Goal: Information Seeking & Learning: Learn about a topic

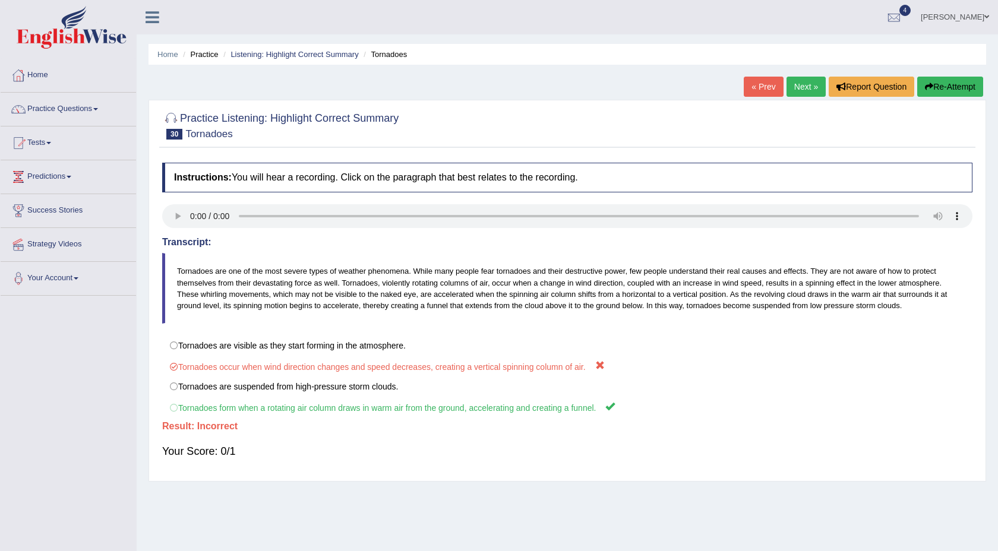
click at [802, 86] on link "Next »" at bounding box center [805, 87] width 39 height 20
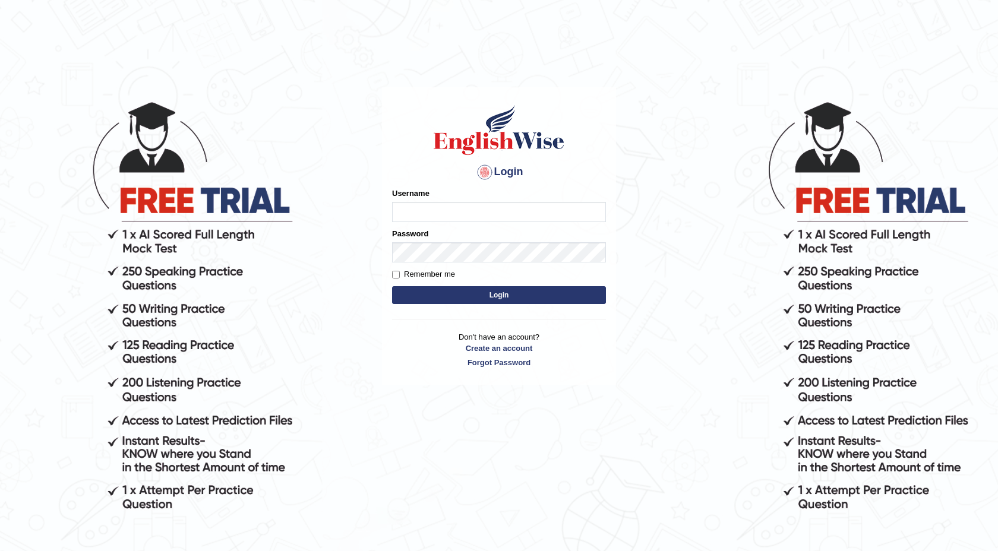
click at [486, 214] on input "Username" at bounding box center [499, 212] width 214 height 20
click at [451, 207] on input "Username" at bounding box center [499, 212] width 214 height 20
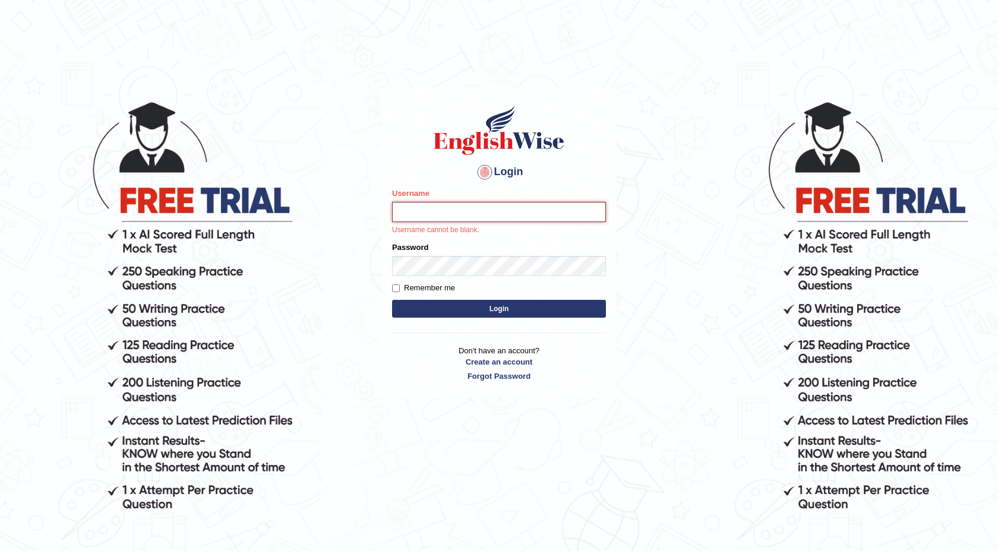
click at [482, 213] on input "Username" at bounding box center [499, 212] width 214 height 20
type input "isuruchinthaka"
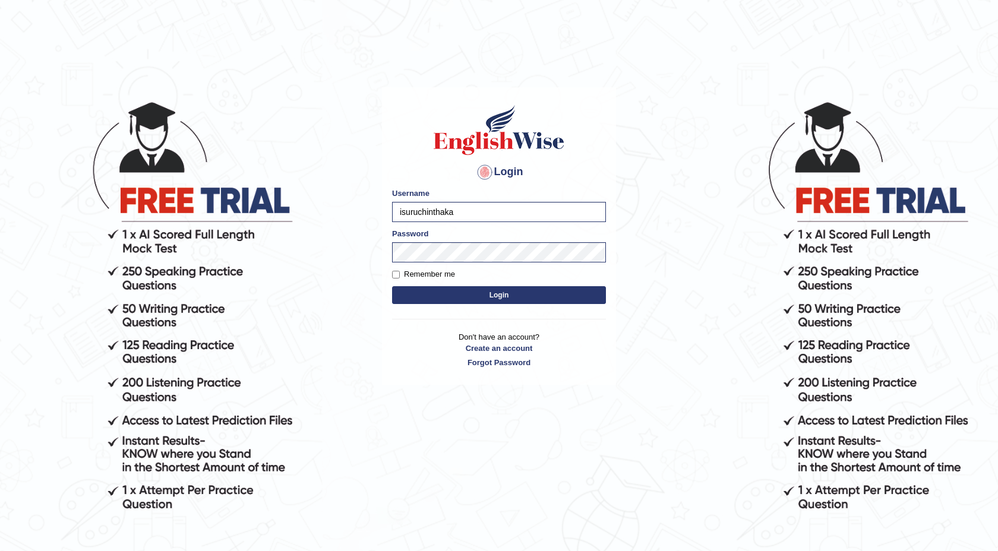
click at [505, 289] on button "Login" at bounding box center [499, 295] width 214 height 18
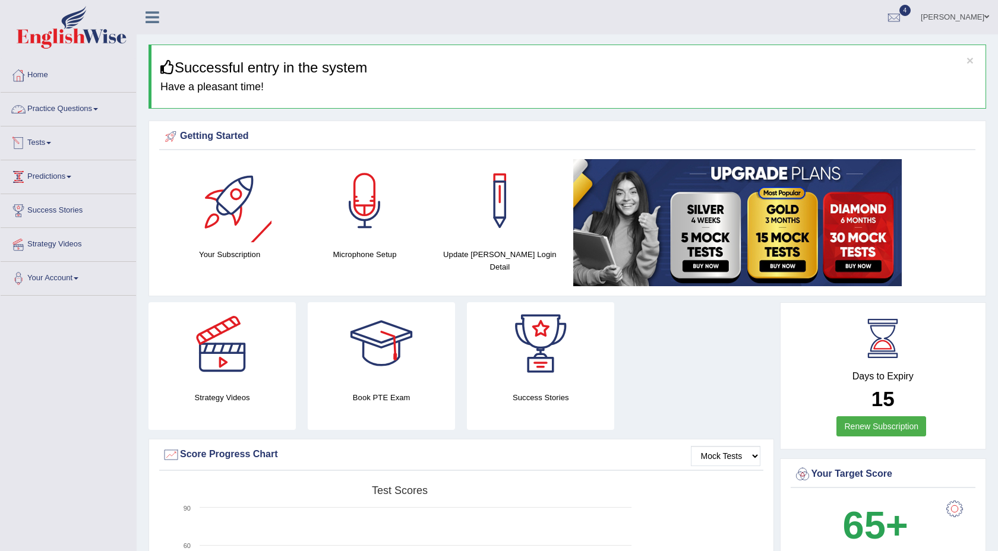
click at [107, 107] on link "Practice Questions" at bounding box center [68, 108] width 135 height 30
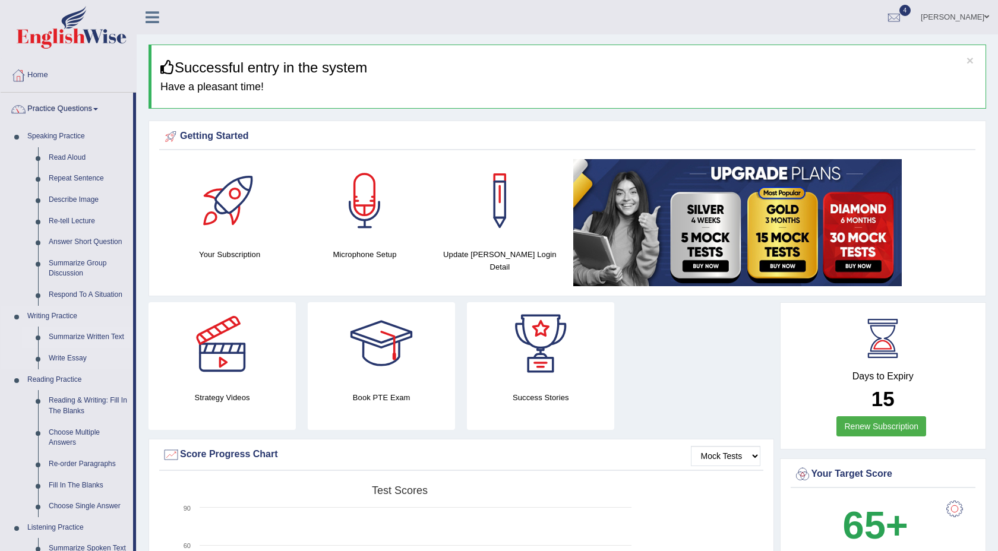
click at [93, 338] on link "Summarize Written Text" at bounding box center [88, 337] width 90 height 21
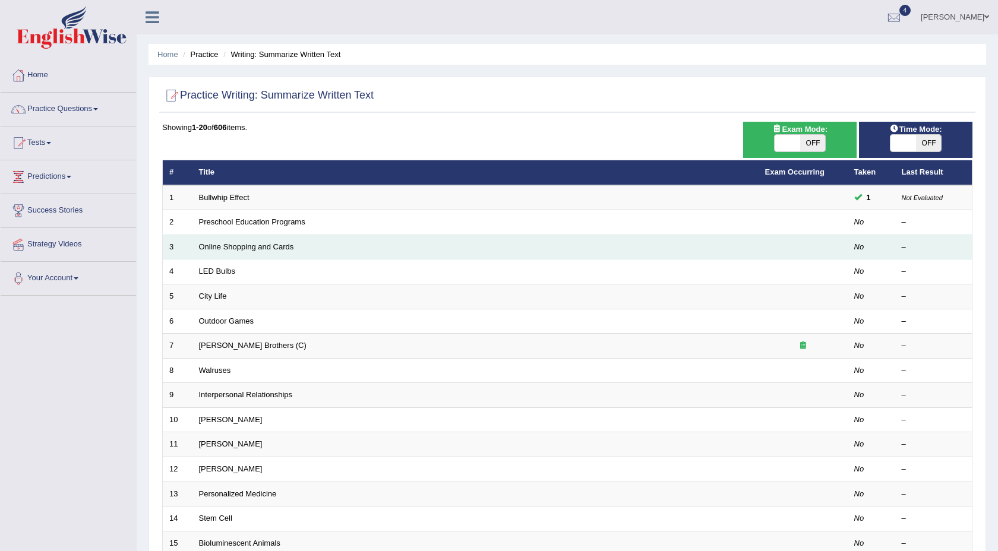
scroll to position [1, 0]
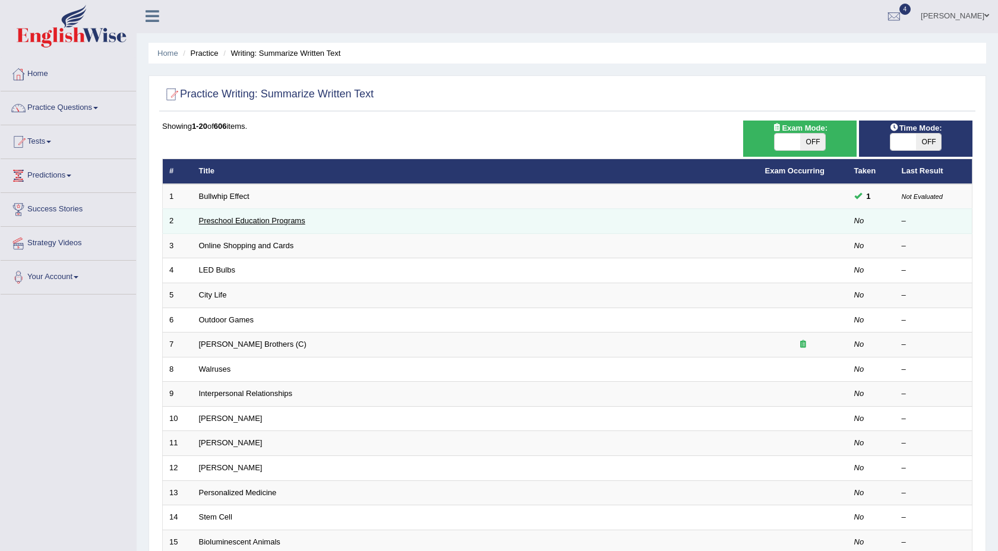
click at [292, 217] on link "Preschool Education Programs" at bounding box center [252, 220] width 106 height 9
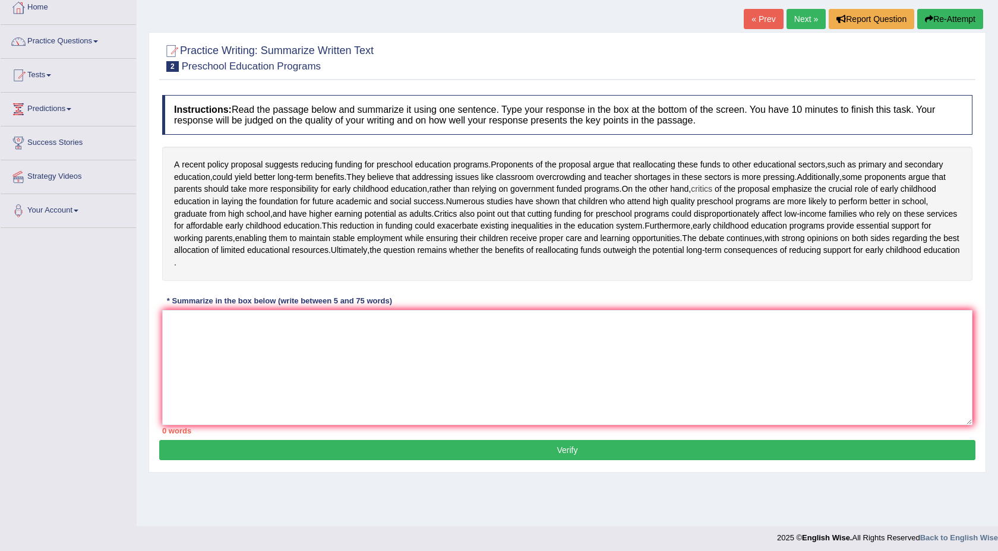
scroll to position [72, 0]
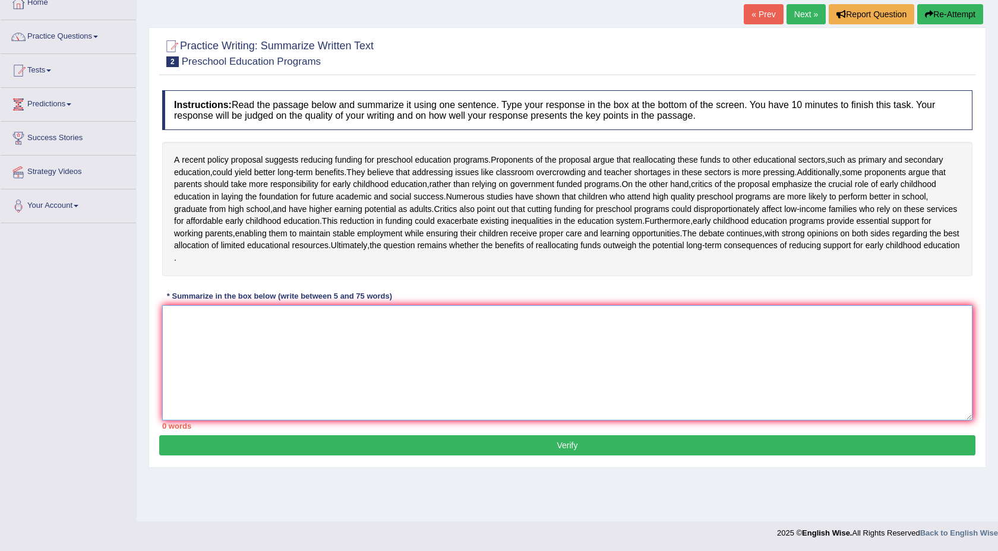
click at [294, 396] on textarea at bounding box center [567, 362] width 810 height 115
click at [173, 356] on textarea "Arecent polict proposal suggests" at bounding box center [567, 362] width 810 height 115
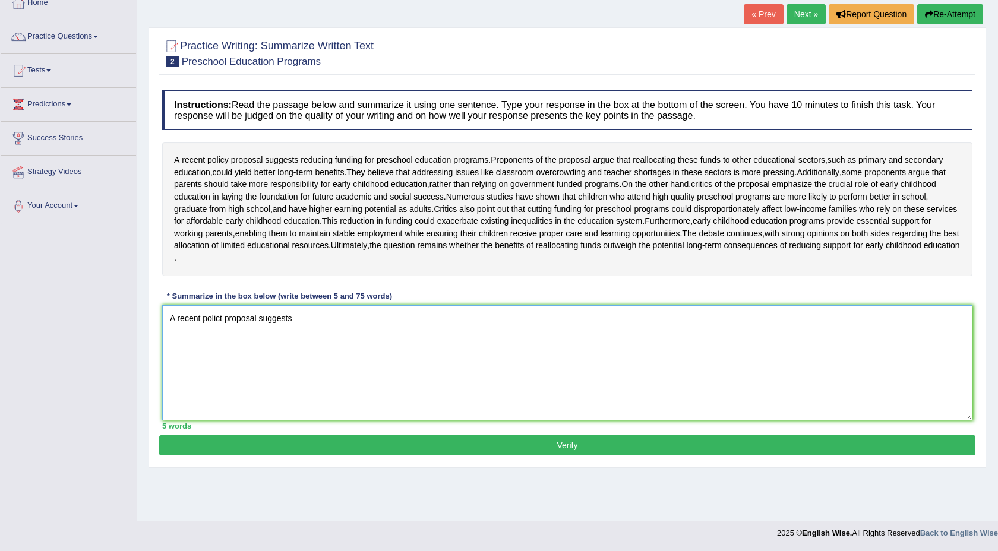
click at [307, 355] on textarea "A recent polict proposal suggests" at bounding box center [567, 362] width 810 height 115
click at [223, 353] on textarea "A recent polict proposal suggests" at bounding box center [567, 362] width 810 height 115
click at [327, 356] on textarea "A recent policy proposal suggests" at bounding box center [567, 362] width 810 height 115
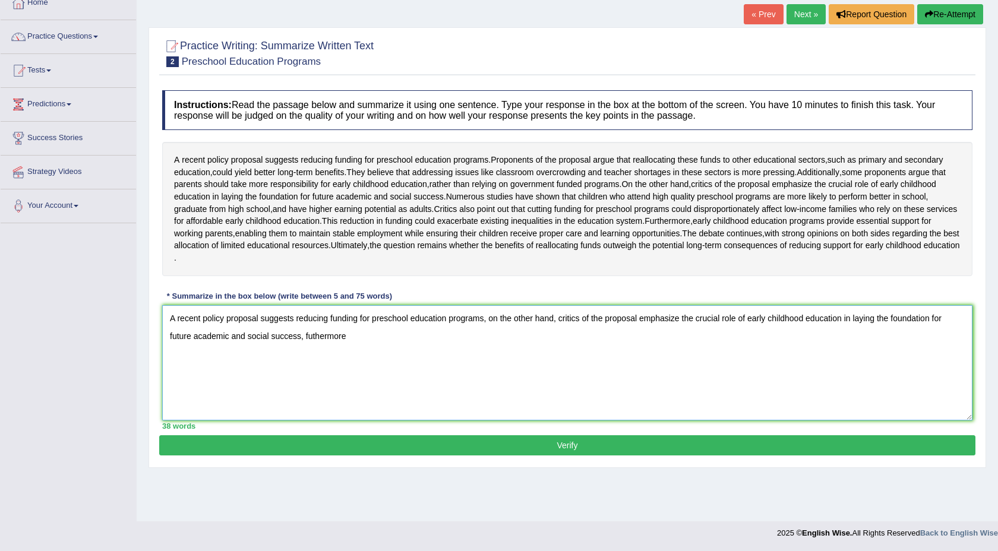
click at [488, 357] on textarea "A recent policy proposal suggests reducing funding for preschool education prog…" at bounding box center [567, 362] width 810 height 115
click at [454, 408] on textarea "A recent policy proposal suggests reducing funding for preschool education prog…" at bounding box center [567, 362] width 810 height 115
click at [429, 401] on textarea "A recent policy proposal suggests reducing funding for preschool education prog…" at bounding box center [567, 362] width 810 height 115
click at [491, 357] on textarea "A recent policy proposal suggests reducing funding for preschool education prog…" at bounding box center [567, 362] width 810 height 115
click at [758, 373] on textarea "A recent policy proposal suggests reducing funding for preschool education prog…" at bounding box center [567, 362] width 810 height 115
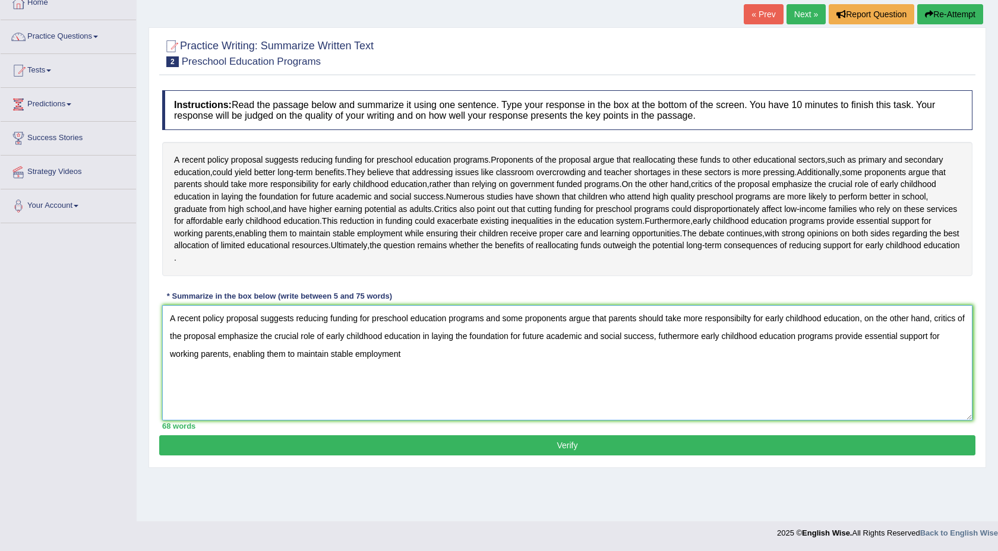
click at [356, 391] on textarea "A recent policy proposal suggests reducing funding for preschool education prog…" at bounding box center [567, 362] width 810 height 115
click at [478, 387] on textarea "A recent policy proposal suggests reducing funding for preschool education prog…" at bounding box center [567, 362] width 810 height 115
click at [478, 385] on textarea "A recent policy proposal suggests reducing funding for preschool education prog…" at bounding box center [567, 362] width 810 height 115
click at [357, 397] on textarea "A recent policy proposal suggests reducing funding for preschool education prog…" at bounding box center [567, 362] width 810 height 115
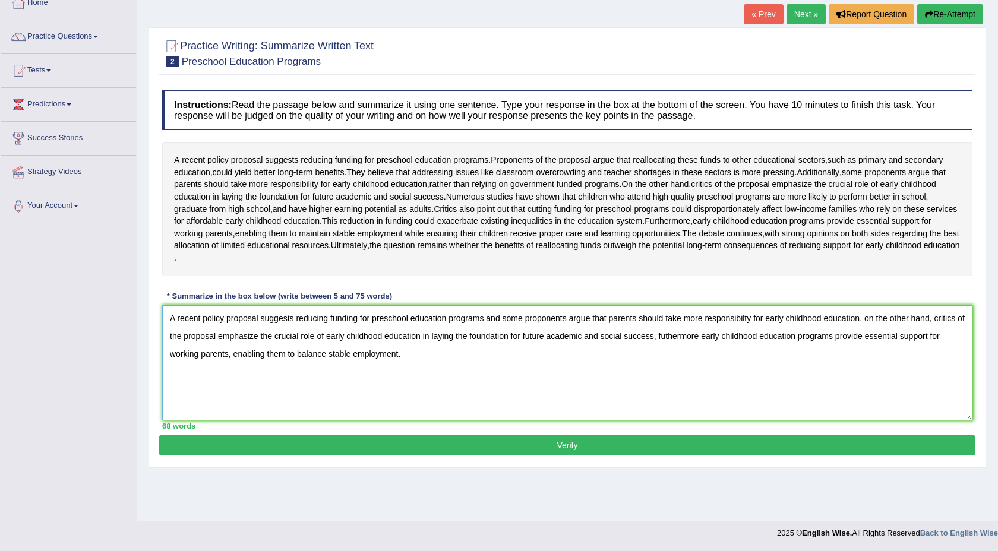
click at [357, 397] on textarea "A recent policy proposal suggests reducing funding for preschool education prog…" at bounding box center [567, 362] width 810 height 115
type textarea "A recent policy proposal suggests reducing funding for preschool education prog…"
click at [574, 455] on button "Verify" at bounding box center [567, 445] width 816 height 20
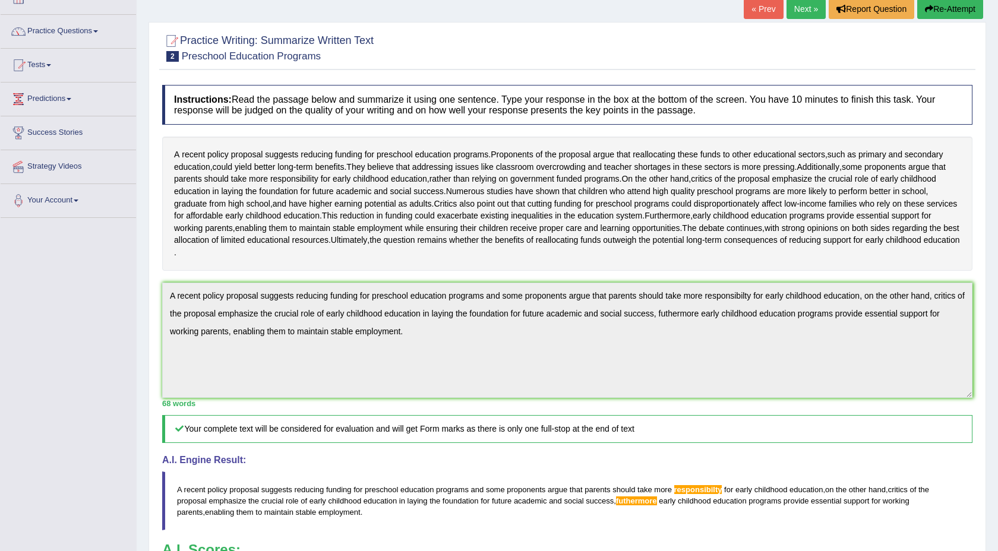
scroll to position [0, 0]
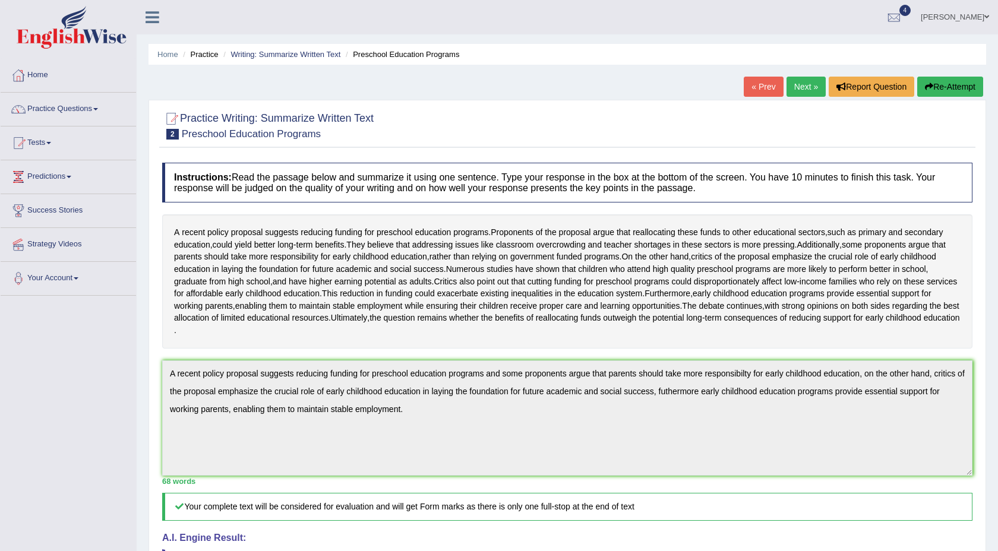
click at [797, 89] on link "Next »" at bounding box center [805, 87] width 39 height 20
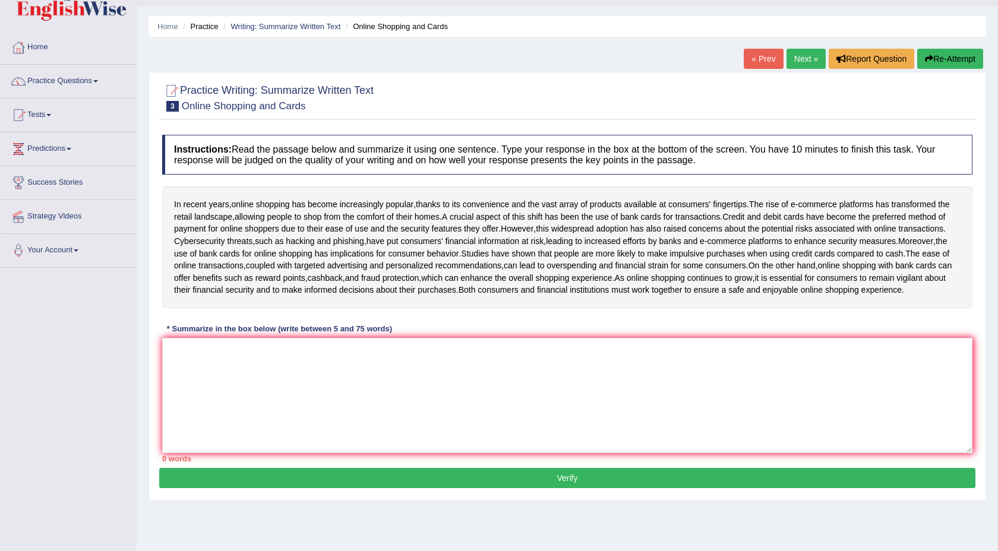
scroll to position [26, 0]
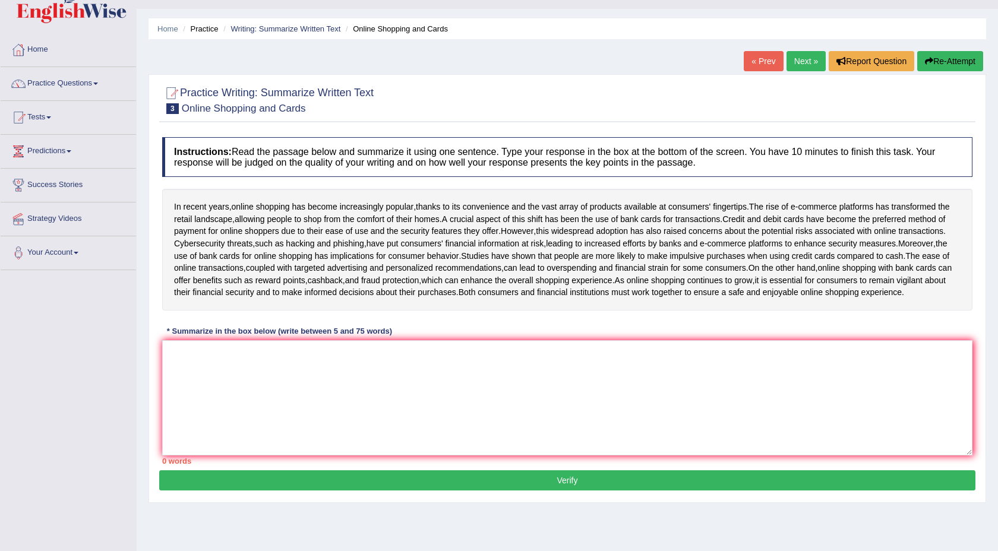
click at [959, 62] on button "Re-Attempt" at bounding box center [950, 61] width 66 height 20
click at [533, 432] on textarea at bounding box center [567, 397] width 810 height 115
type textarea "i"
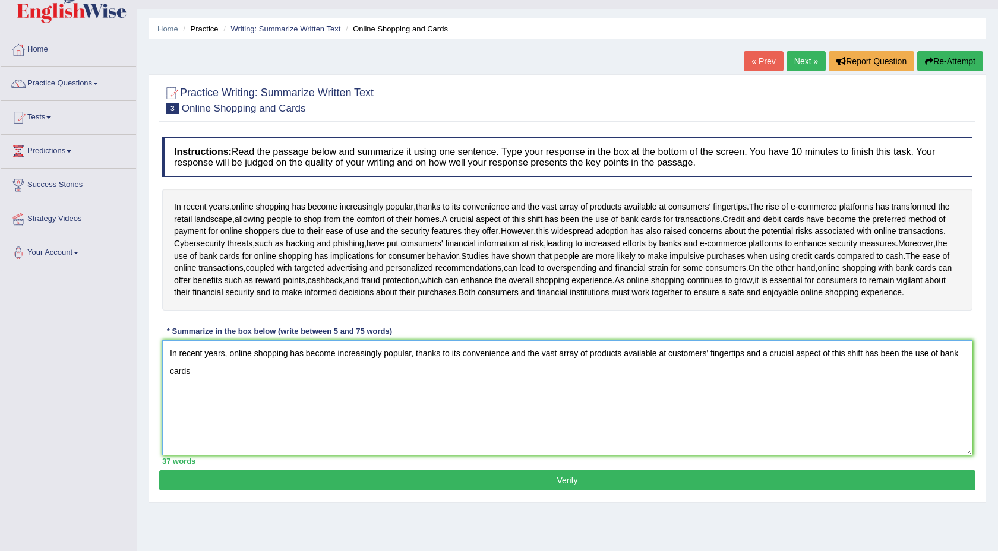
click at [761, 390] on textarea "In recent years, online shopping has become increasingly popular, thanks to its…" at bounding box center [567, 397] width 810 height 115
click at [735, 416] on textarea "In recent years, online shopping has become increasingly popular, thanks to its…" at bounding box center [567, 397] width 810 height 115
click at [752, 397] on textarea "In recent years, online shopping has become increasingly popular, thanks to its…" at bounding box center [567, 397] width 810 height 115
click at [787, 422] on textarea "In recent years, online shopping has become increasingly popular, thanks to its…" at bounding box center [567, 397] width 810 height 115
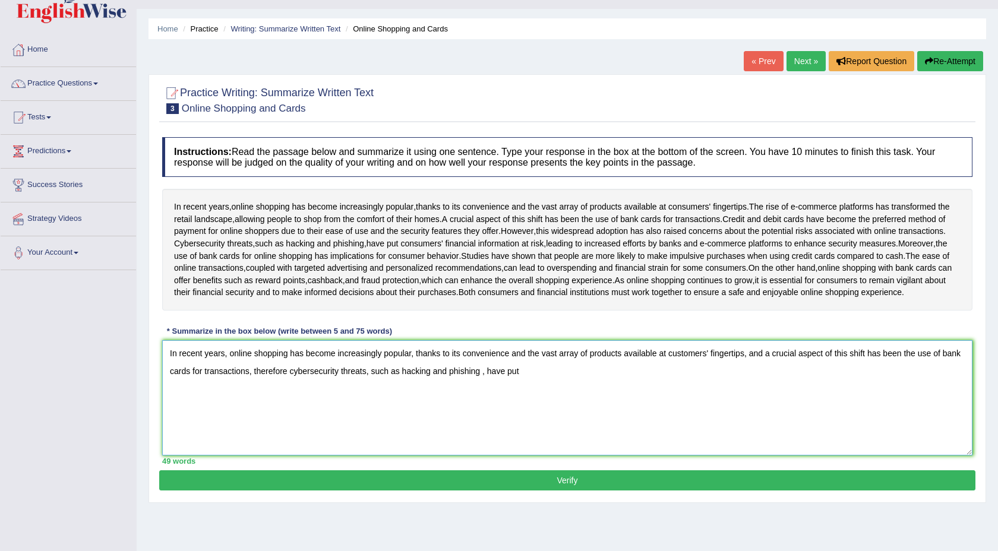
click at [289, 408] on textarea "In recent years, online shopping has become increasingly popular, thanks to its…" at bounding box center [567, 397] width 810 height 115
click at [289, 409] on textarea "In recent years, online shopping has become increasingly popular, thanks to its…" at bounding box center [567, 397] width 810 height 115
click at [567, 405] on textarea "In recent years, online shopping has become increasingly popular, thanks to its…" at bounding box center [567, 397] width 810 height 115
click at [586, 411] on textarea "In recent years, online shopping has become increasingly popular, thanks to its…" at bounding box center [567, 397] width 810 height 115
click at [746, 406] on textarea "In recent years, online shopping has become increasingly popular, thanks to its…" at bounding box center [567, 397] width 810 height 115
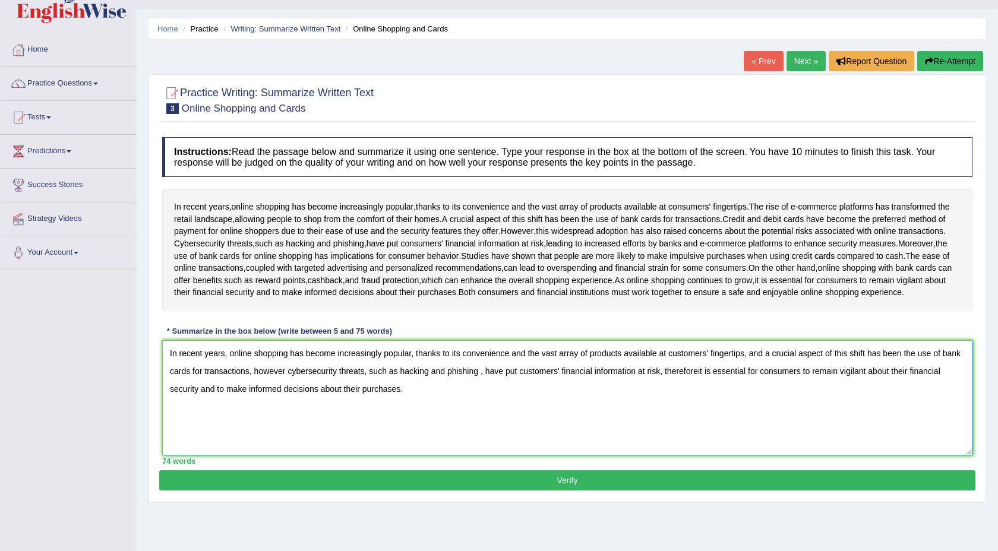
type textarea "In recent years, online shopping has become increasingly popular, thanks to its…"
click at [624, 490] on button "Verify" at bounding box center [567, 480] width 816 height 20
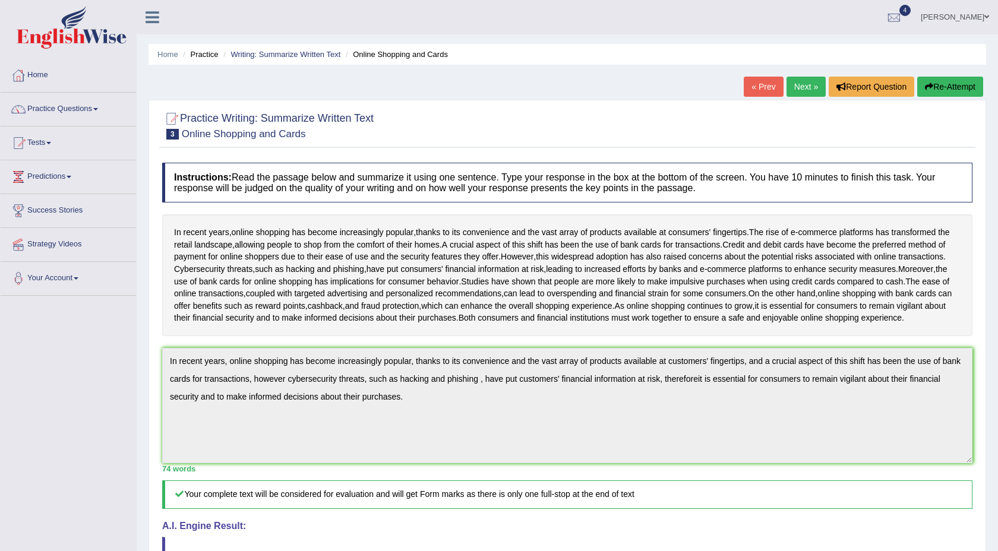
click at [95, 115] on link "Practice Questions" at bounding box center [68, 108] width 135 height 30
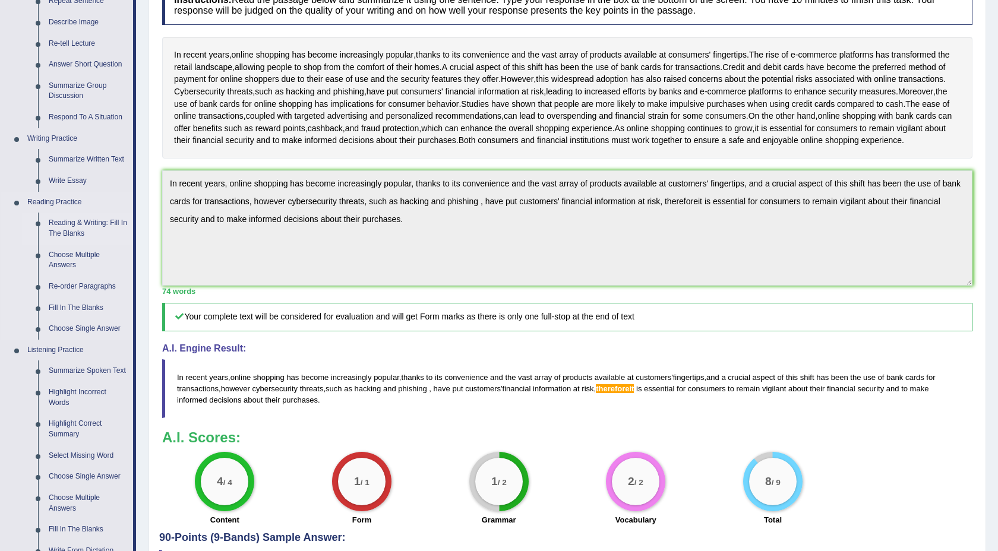
scroll to position [181, 0]
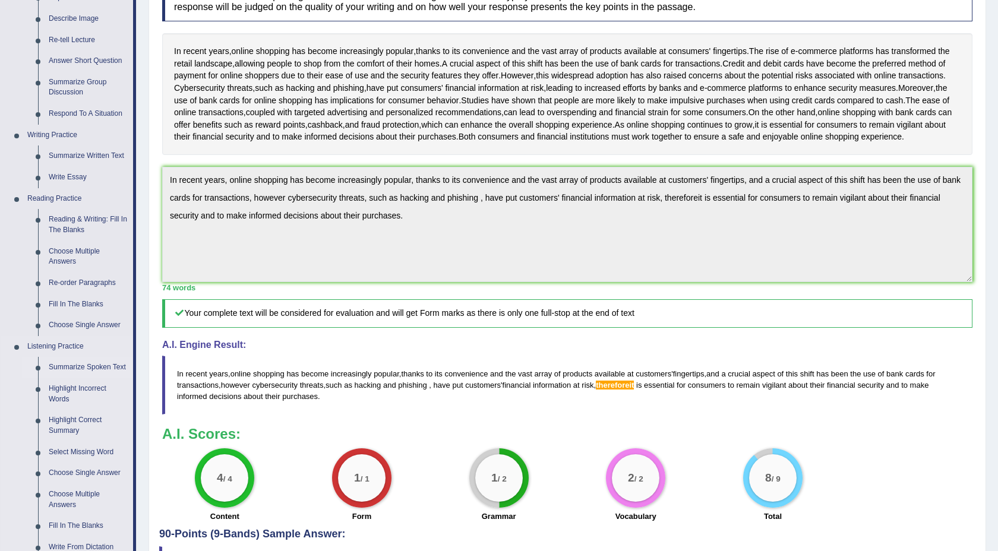
click at [69, 375] on link "Summarize Spoken Text" at bounding box center [88, 367] width 90 height 21
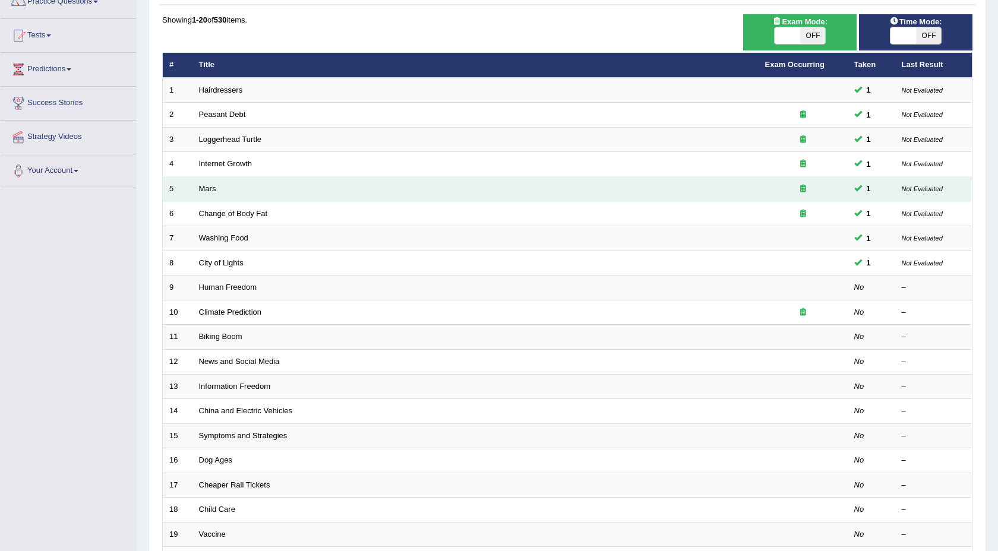
scroll to position [114, 0]
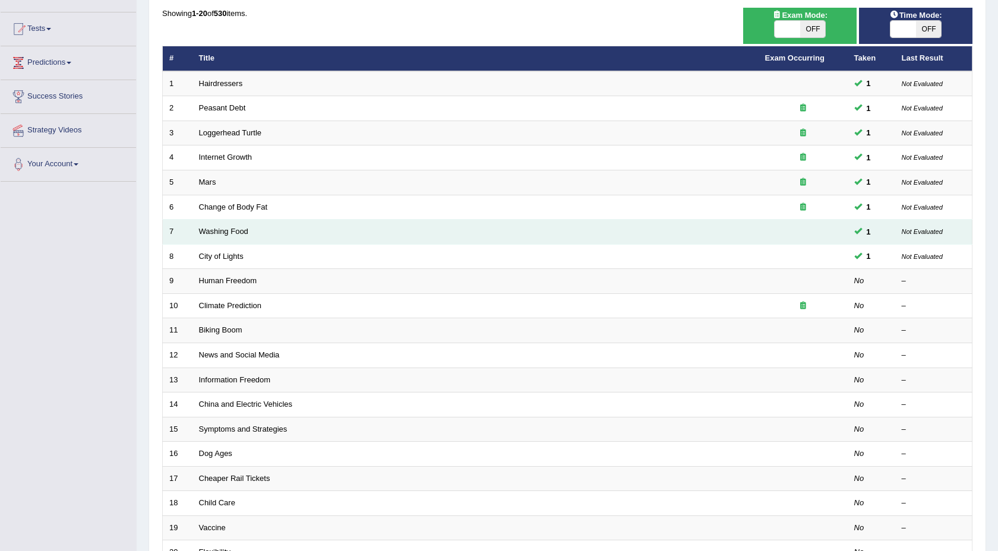
click at [796, 228] on td at bounding box center [802, 232] width 89 height 25
click at [230, 229] on link "Washing Food" at bounding box center [223, 231] width 49 height 9
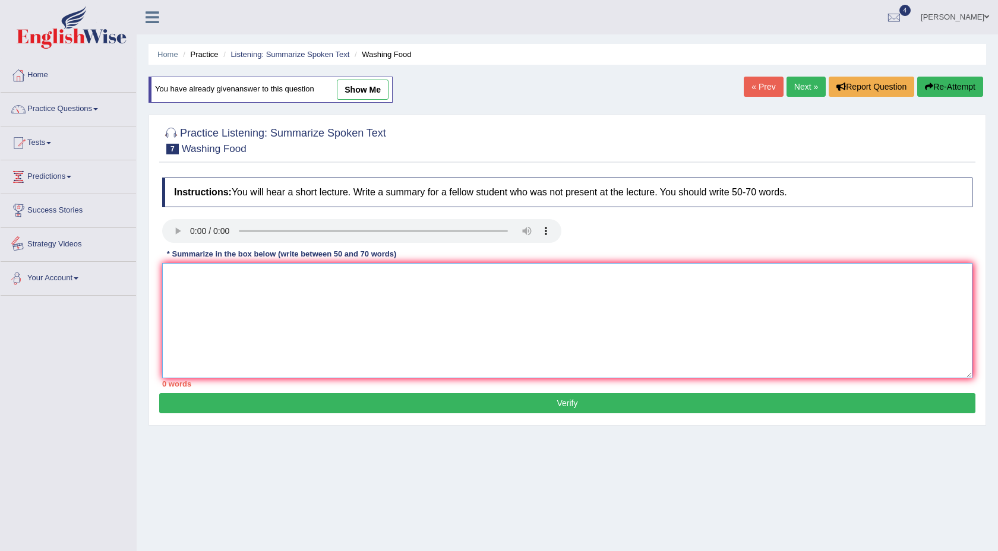
click at [223, 296] on textarea at bounding box center [567, 320] width 810 height 115
type textarea "f"
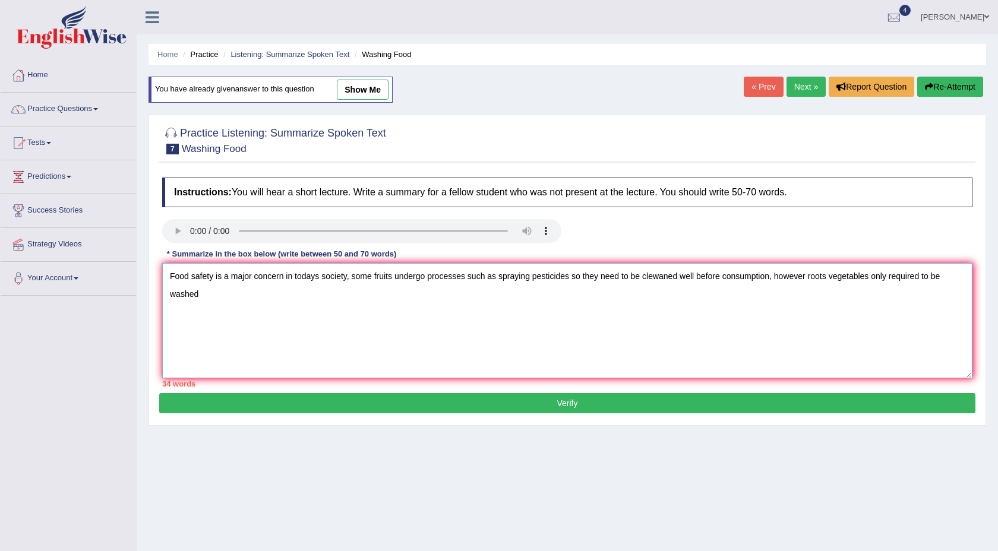
click at [318, 275] on textarea "Food safety is a major concern in todays society, some fruits undergo processes…" at bounding box center [567, 320] width 810 height 115
click at [318, 276] on textarea "Food safety is a major concern in todays society, some fruits undergo processes…" at bounding box center [567, 320] width 810 height 115
click at [220, 292] on textarea "Food safety is a major concern in present society, some fruits undergo processe…" at bounding box center [567, 320] width 810 height 115
click at [900, 277] on textarea "Food safety is a major concern in present society, some fruits undergo processe…" at bounding box center [567, 320] width 810 height 115
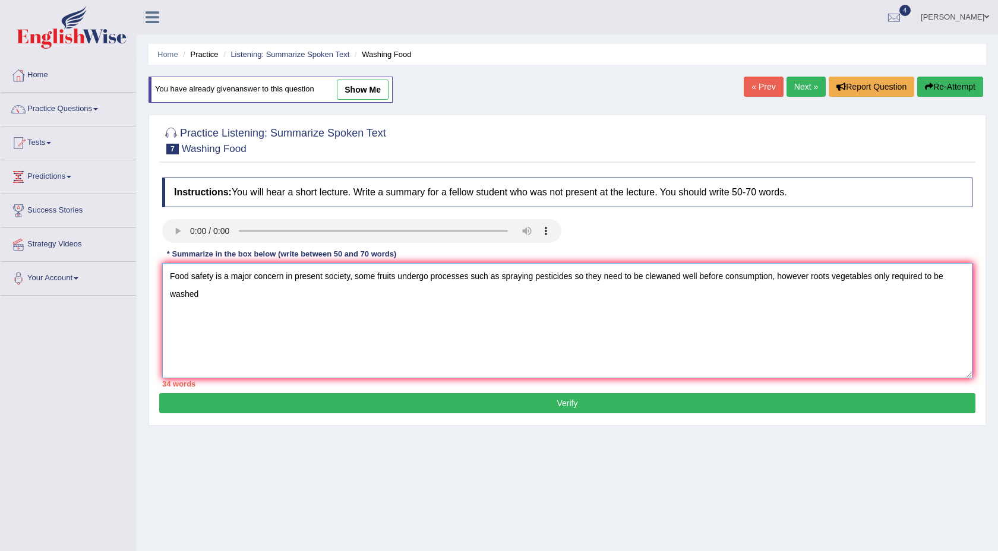
click at [916, 279] on textarea "Food safety is a major concern in present society, some fruits undergo processe…" at bounding box center [567, 320] width 810 height 115
click at [917, 279] on textarea "Food safety is a major concern in present society, some fruits undergo processe…" at bounding box center [567, 320] width 810 height 115
click at [844, 290] on textarea "Food safety is a major concern in present society, some fruits undergo processe…" at bounding box center [567, 320] width 810 height 115
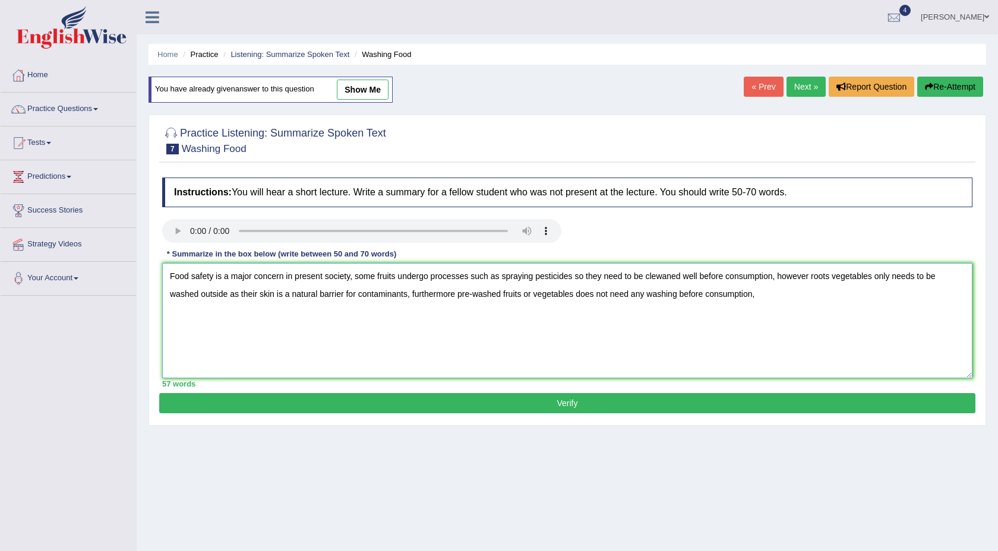
click at [169, 276] on textarea "Food safety is a major concern in present society, some fruits undergo processe…" at bounding box center [567, 320] width 810 height 115
click at [479, 276] on textarea "Speaker provide a comprehensive overview of the topic food safety as Food safet…" at bounding box center [567, 320] width 810 height 115
click at [303, 315] on textarea "Speaker provide a comprehensive overview of the topic food safety as it is a ma…" at bounding box center [567, 320] width 810 height 115
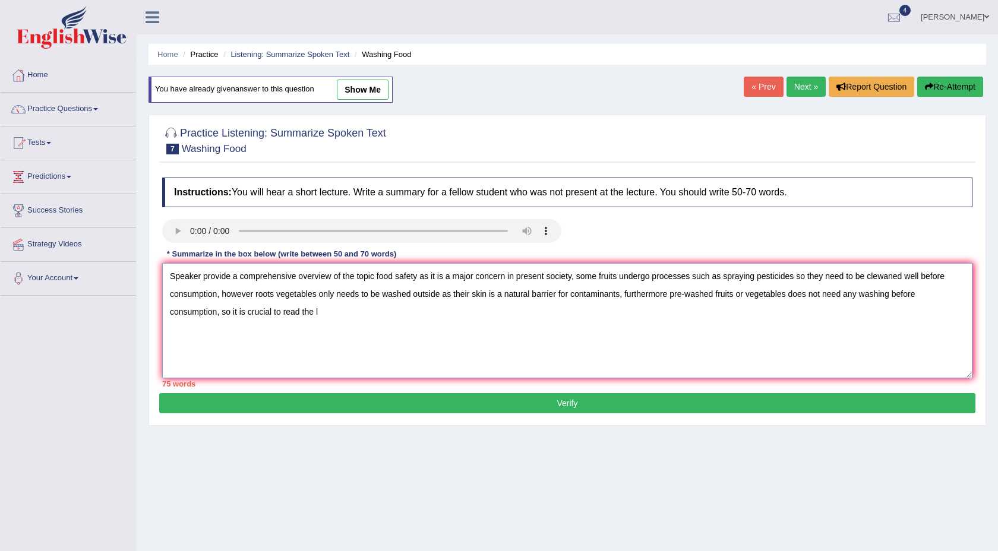
drag, startPoint x: 932, startPoint y: 299, endPoint x: 631, endPoint y: 297, distance: 301.7
click at [631, 297] on textarea "Speaker provide a comprehensive overview of the topic food safety as it is a ma…" at bounding box center [567, 320] width 810 height 115
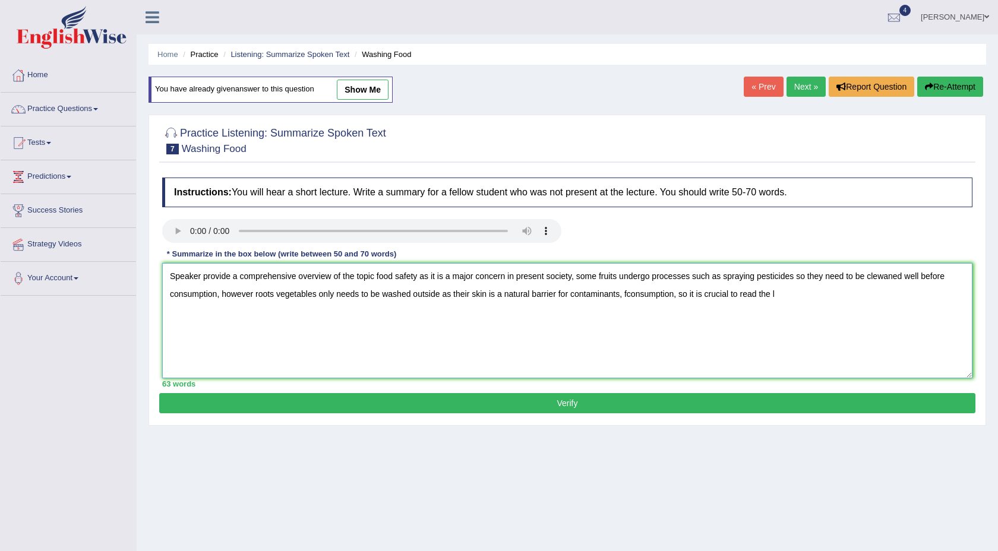
drag, startPoint x: 694, startPoint y: 296, endPoint x: 630, endPoint y: 296, distance: 64.1
click at [630, 296] on textarea "Speaker provide a comprehensive overview of the topic food safety as it is a ma…" at bounding box center [567, 320] width 810 height 115
click at [766, 298] on textarea "Speaker provide a comprehensive overview of the topic food safety as it is a ma…" at bounding box center [567, 320] width 810 height 115
click at [799, 299] on textarea "Speaker provide a comprehensive overview of the topic food safety as it is a ma…" at bounding box center [567, 320] width 810 height 115
click at [768, 299] on textarea "Speaker provide a comprehensive overview of the topic food safety as it is a ma…" at bounding box center [567, 320] width 810 height 115
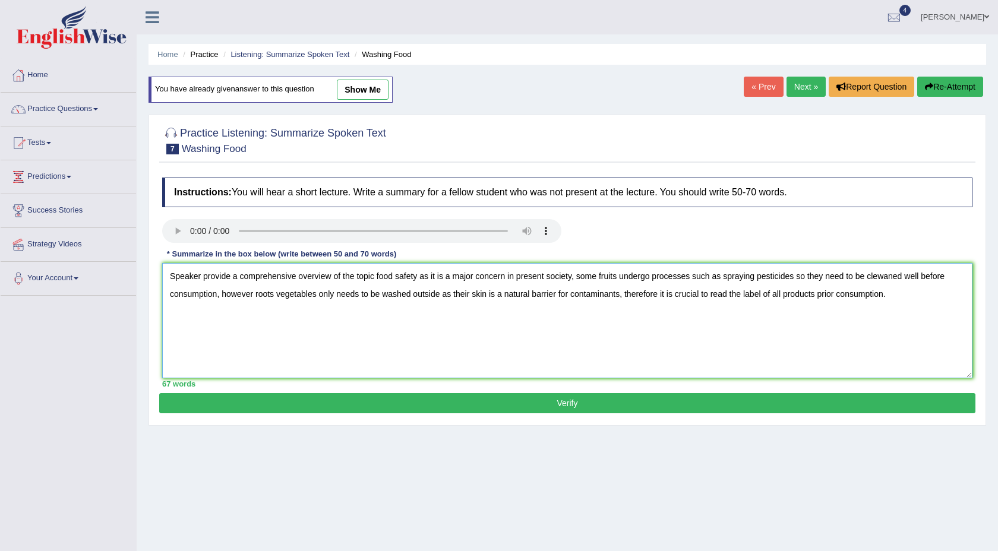
type textarea "Speaker provide a comprehensive overview of the topic food safety as it is a ma…"
click at [630, 404] on button "Verify" at bounding box center [567, 403] width 816 height 20
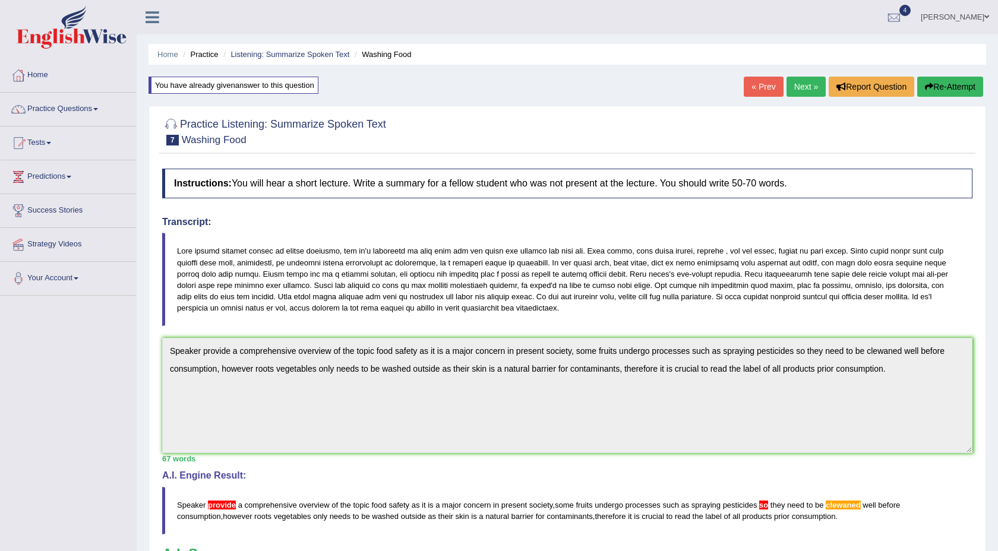
click at [807, 84] on link "Next »" at bounding box center [805, 87] width 39 height 20
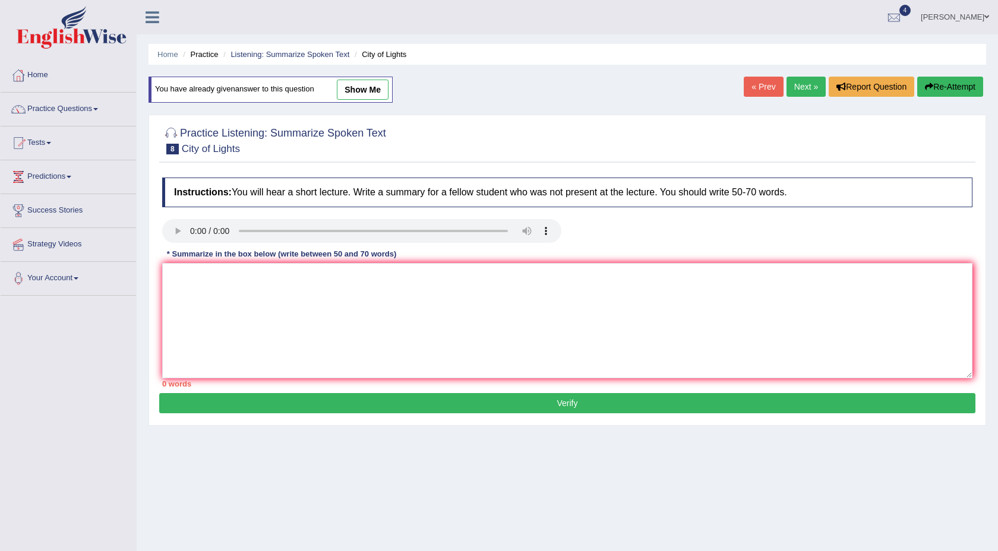
click at [939, 87] on button "Re-Attempt" at bounding box center [950, 87] width 66 height 20
click at [176, 287] on textarea at bounding box center [567, 320] width 810 height 115
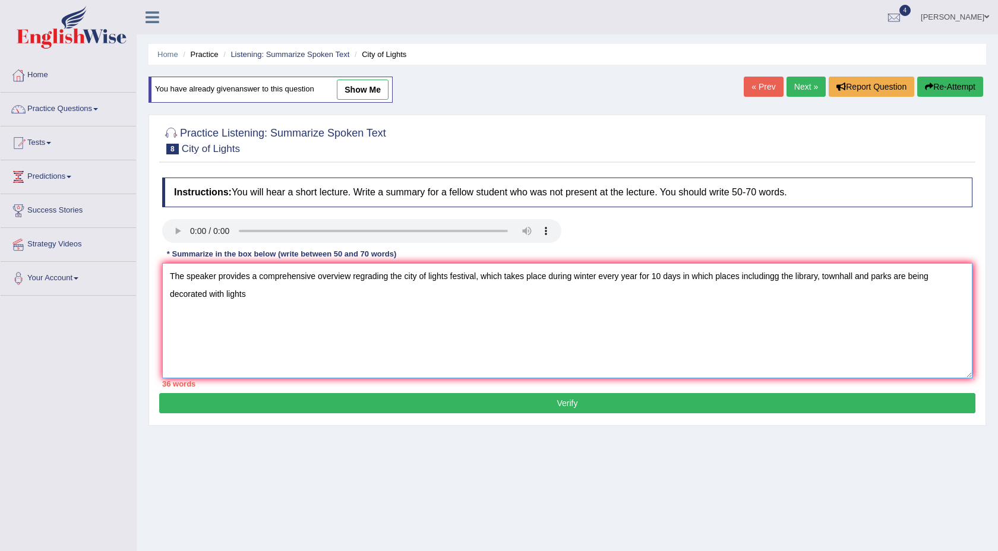
drag, startPoint x: 785, startPoint y: 276, endPoint x: 786, endPoint y: 299, distance: 23.8
click at [785, 277] on textarea "The speaker provides a comprehensive overview regrading the city of lights fest…" at bounding box center [567, 320] width 810 height 115
click at [684, 277] on textarea "The speaker provides a comprehensive overview regrading the city of lights fest…" at bounding box center [567, 320] width 810 height 115
click at [689, 276] on textarea "The speaker provides a comprehensive overview regrading the city of lights fest…" at bounding box center [567, 320] width 810 height 115
click at [702, 277] on textarea "The speaker provides a comprehensive overview regrading the city of lights fest…" at bounding box center [567, 320] width 810 height 115
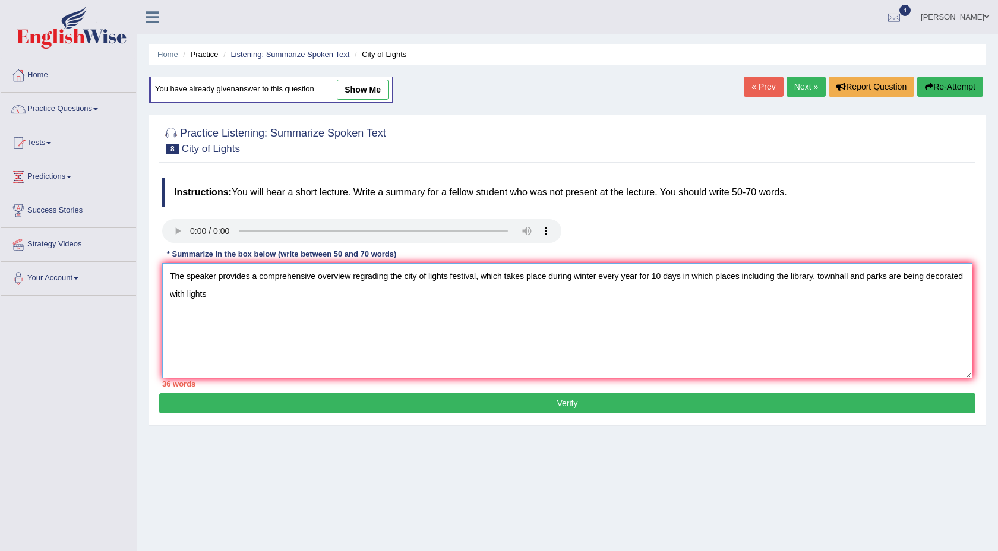
click at [702, 277] on textarea "The speaker provides a comprehensive overview regrading the city of lights fest…" at bounding box center [567, 320] width 810 height 115
click at [310, 295] on textarea "The speaker provides a comprehensive overview regrading the city of lights fest…" at bounding box center [567, 320] width 810 height 115
click at [369, 275] on textarea "The speaker provides a comprehensive overview regrading the city of lights fest…" at bounding box center [567, 320] width 810 height 115
type textarea "The speaker provides a comprehensive overview regarding the city of lights fest…"
click at [403, 401] on button "Verify" at bounding box center [567, 403] width 816 height 20
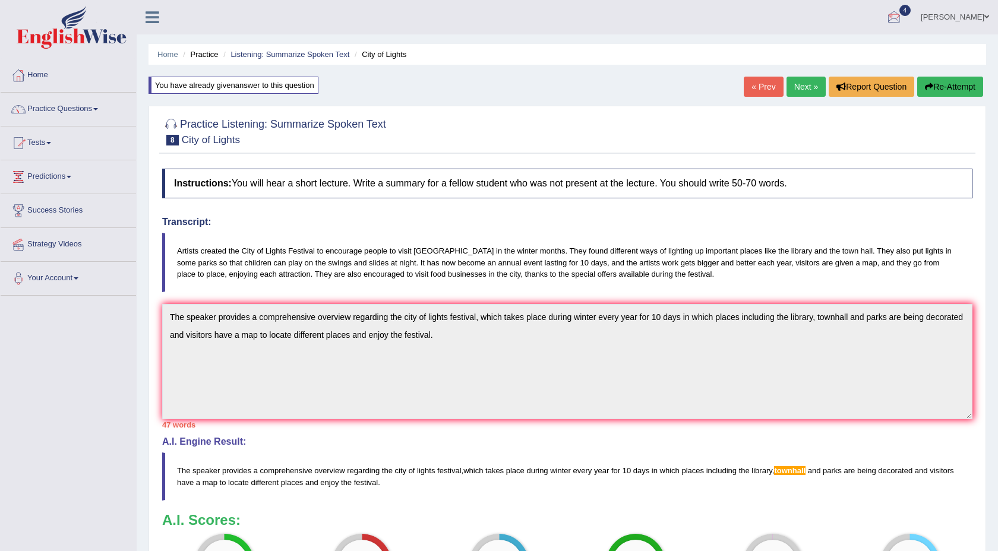
click at [801, 87] on link "Next »" at bounding box center [805, 87] width 39 height 20
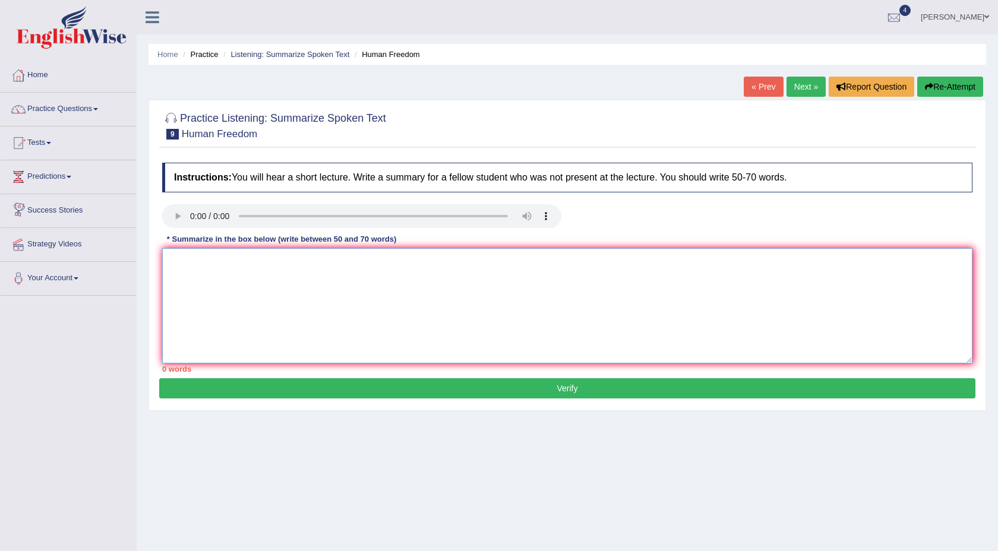
click at [194, 275] on textarea at bounding box center [567, 305] width 810 height 115
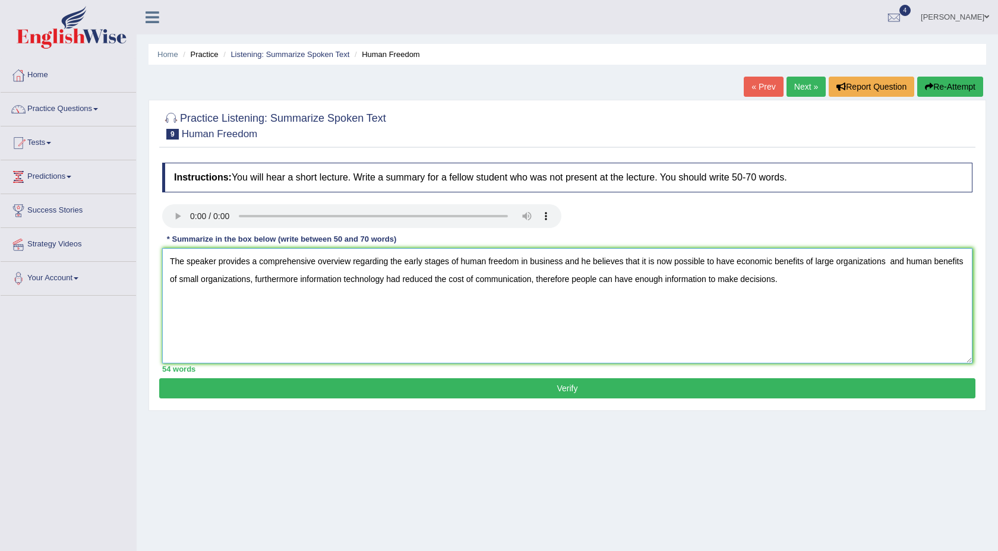
click at [539, 281] on textarea "The speaker provides a comprehensive overview regarding the early stages of hum…" at bounding box center [567, 305] width 810 height 115
click at [628, 331] on textarea "The speaker provides a comprehensive overview regarding the early stages of hum…" at bounding box center [567, 305] width 810 height 115
click at [571, 283] on textarea "The speaker provides a comprehensive overview regarding the early stages of hum…" at bounding box center [567, 305] width 810 height 115
type textarea "The speaker provides a comprehensive overview regarding the early stages of hum…"
click at [579, 389] on button "Verify" at bounding box center [567, 388] width 816 height 20
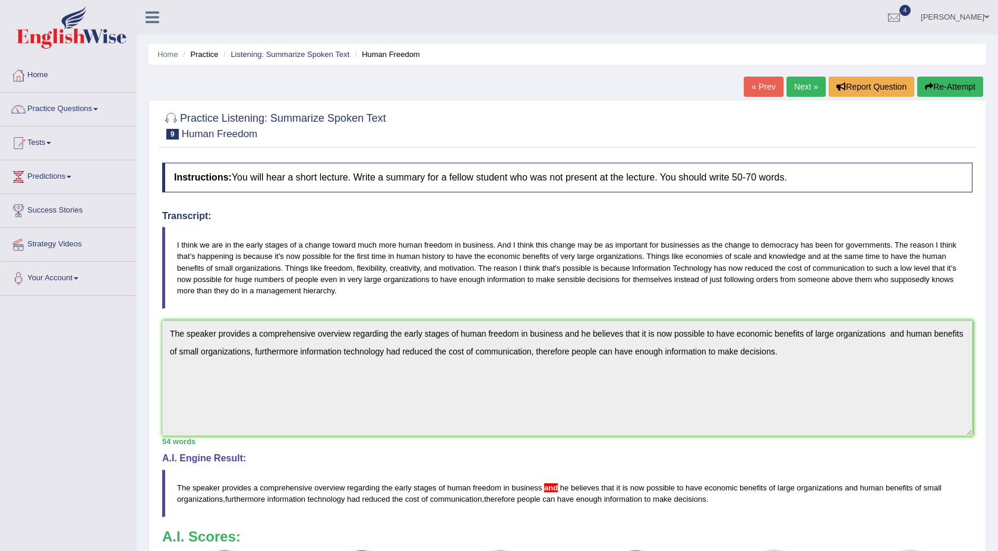
click at [799, 88] on link "Next »" at bounding box center [805, 87] width 39 height 20
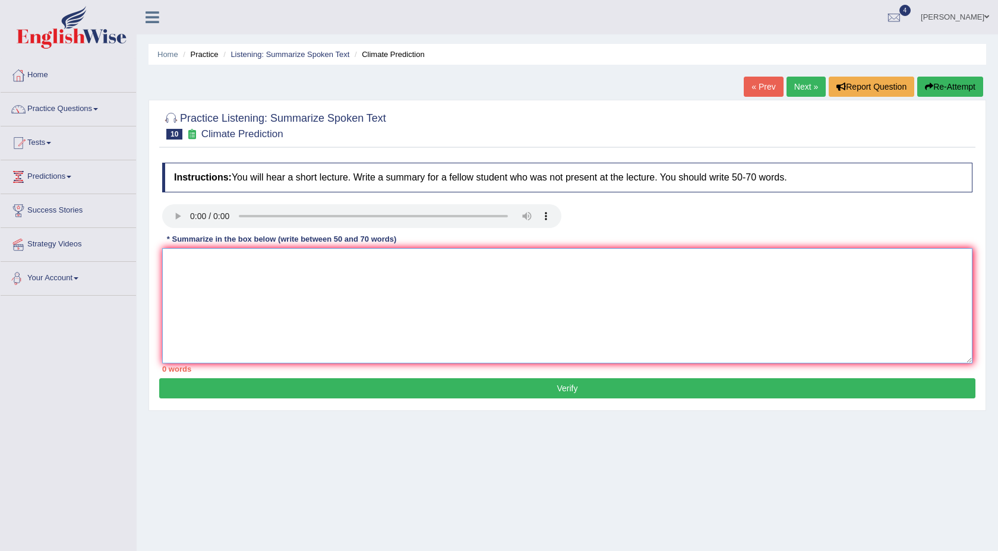
click at [288, 270] on textarea at bounding box center [567, 305] width 810 height 115
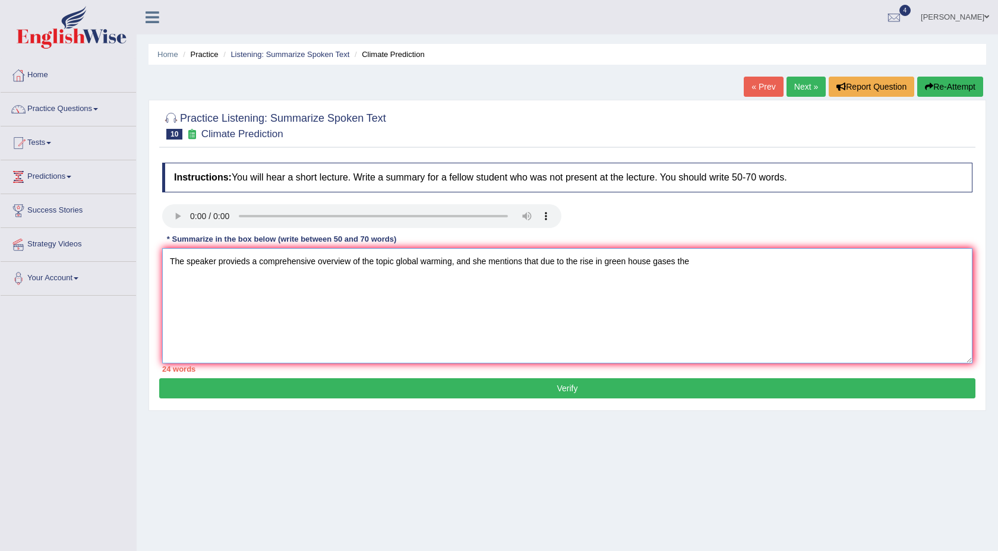
drag, startPoint x: 715, startPoint y: 261, endPoint x: 528, endPoint y: 264, distance: 186.5
click at [528, 264] on textarea "The speaker provieds a comprehensive overview of the topic global warming, and …" at bounding box center [567, 305] width 810 height 115
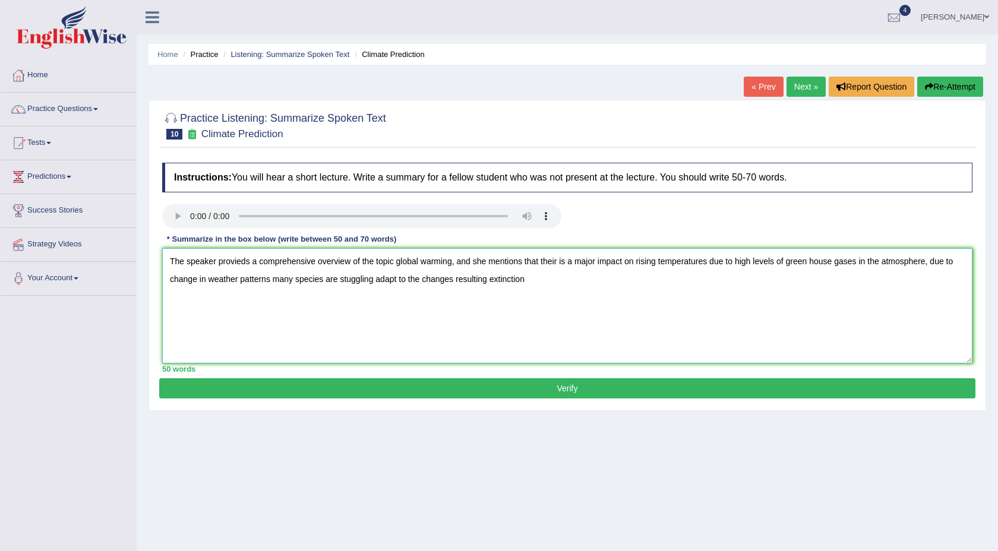
click at [555, 261] on textarea "The speaker provieds a comprehensive overview of the topic global warming, and …" at bounding box center [567, 305] width 810 height 115
click at [514, 305] on textarea "The speaker provieds a comprehensive overview of the topic global warming, and …" at bounding box center [567, 305] width 810 height 115
drag, startPoint x: 349, startPoint y: 280, endPoint x: 367, endPoint y: 319, distance: 43.3
click at [349, 280] on textarea "The speaker provieds a comprehensive overview of the topic global warming, and …" at bounding box center [567, 305] width 810 height 115
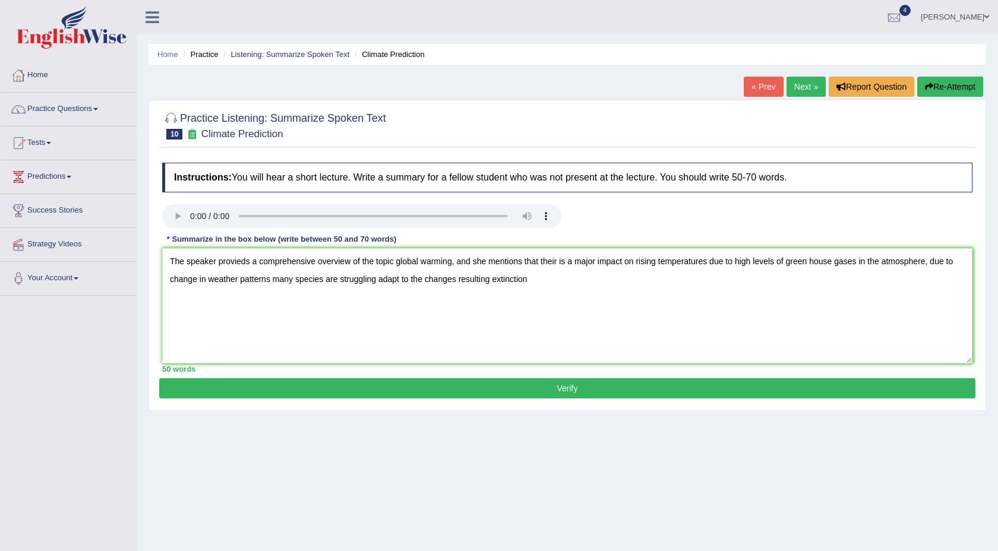
click at [472, 366] on div "50 words" at bounding box center [567, 368] width 810 height 11
click at [549, 276] on textarea "The speaker provieds a comprehensive overview of the topic global warming, and …" at bounding box center [567, 305] width 810 height 115
click at [461, 284] on textarea "The speaker provieds a comprehensive overview of the topic global warming, and …" at bounding box center [567, 305] width 810 height 115
click at [534, 281] on textarea "The speaker provieds a comprehensive overview of the topic global warming, and …" at bounding box center [567, 305] width 810 height 115
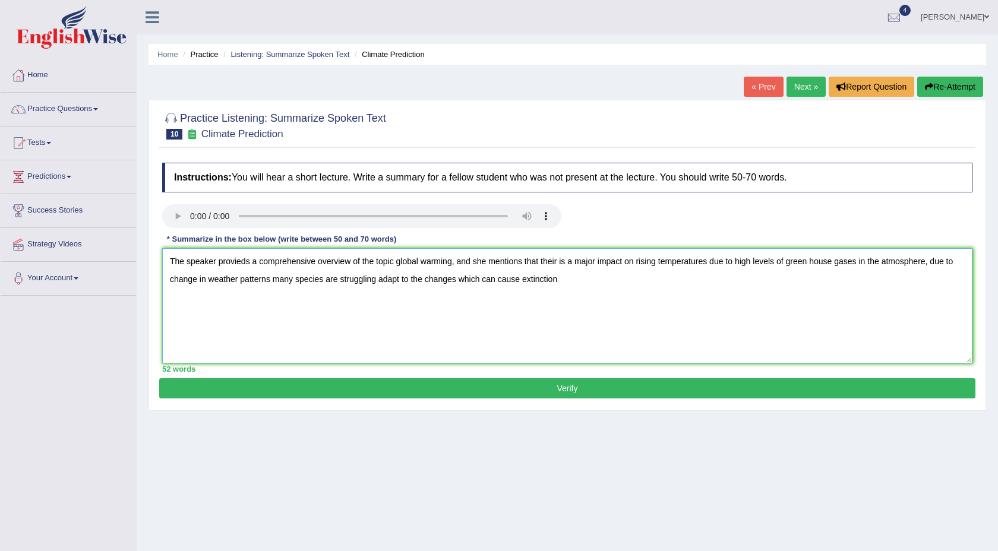
click at [598, 281] on textarea "The speaker provieds a comprehensive overview of the topic global warming, and …" at bounding box center [567, 305] width 810 height 115
click at [650, 280] on textarea "The speaker provieds a comprehensive overview of the topic global warming, and …" at bounding box center [567, 305] width 810 height 115
click at [751, 284] on textarea "The speaker provieds a comprehensive overview of the topic global warming, and …" at bounding box center [567, 305] width 810 height 115
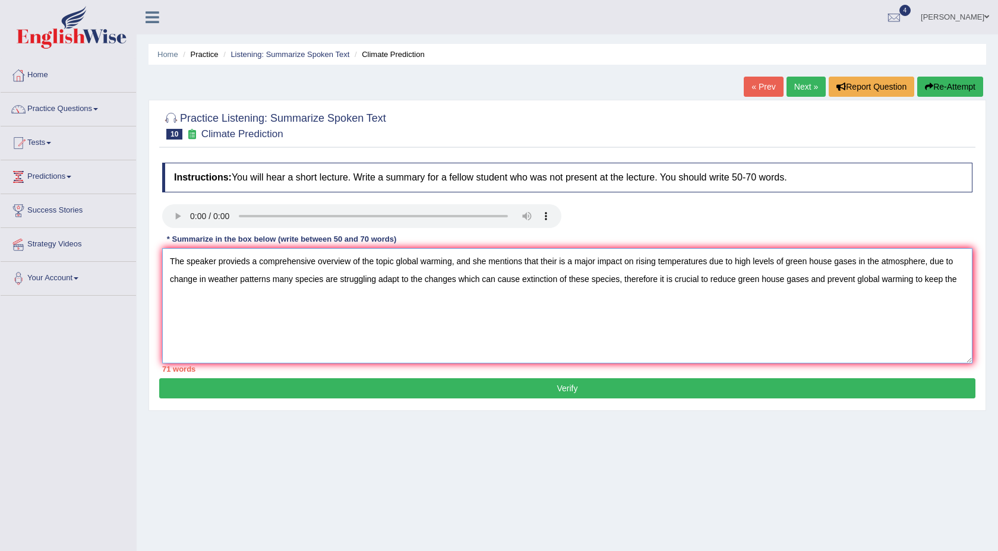
click at [835, 281] on textarea "The speaker provieds a comprehensive overview of the topic global warming, and …" at bounding box center [567, 305] width 810 height 115
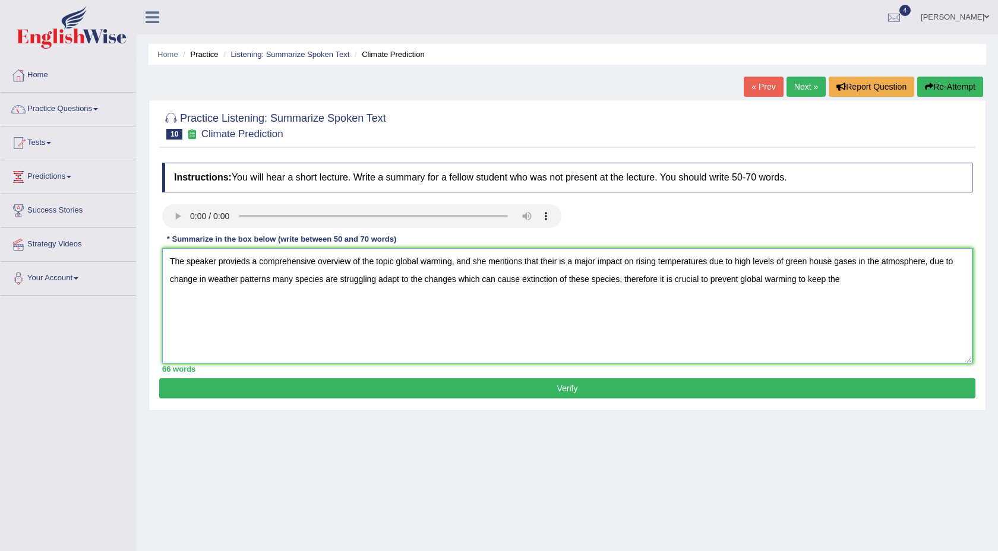
click at [869, 286] on textarea "The speaker provieds a comprehensive overview of the topic global warming, and …" at bounding box center [567, 305] width 810 height 115
type textarea "The speaker provieds a comprehensive overview of the topic global warming, and …"
click at [675, 388] on button "Verify" at bounding box center [567, 388] width 816 height 20
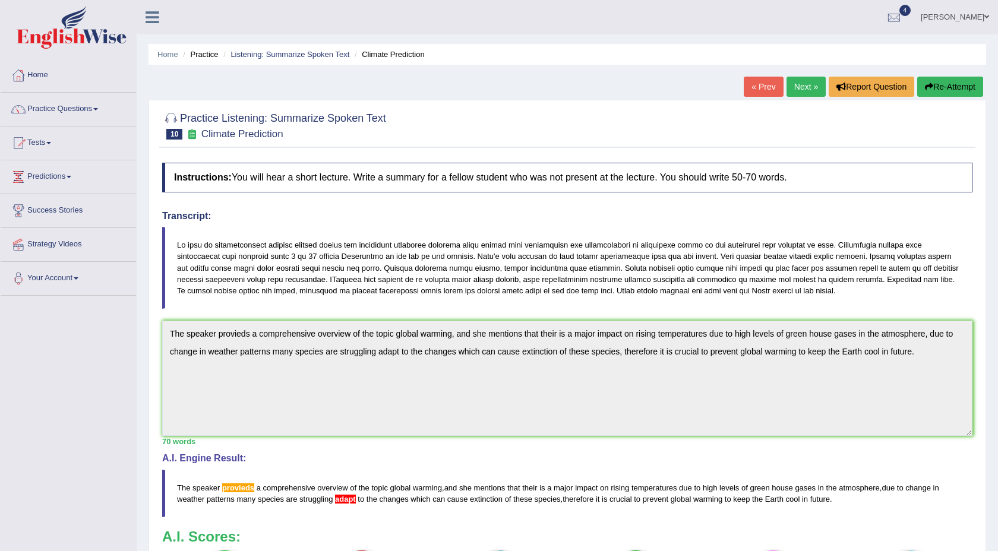
click at [801, 85] on link "Next »" at bounding box center [805, 87] width 39 height 20
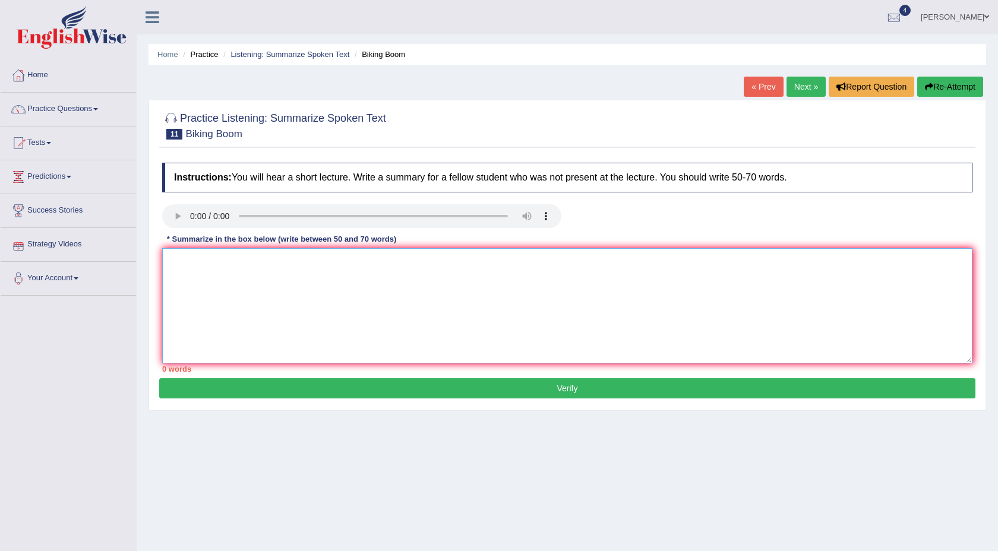
click at [224, 263] on textarea at bounding box center [567, 305] width 810 height 115
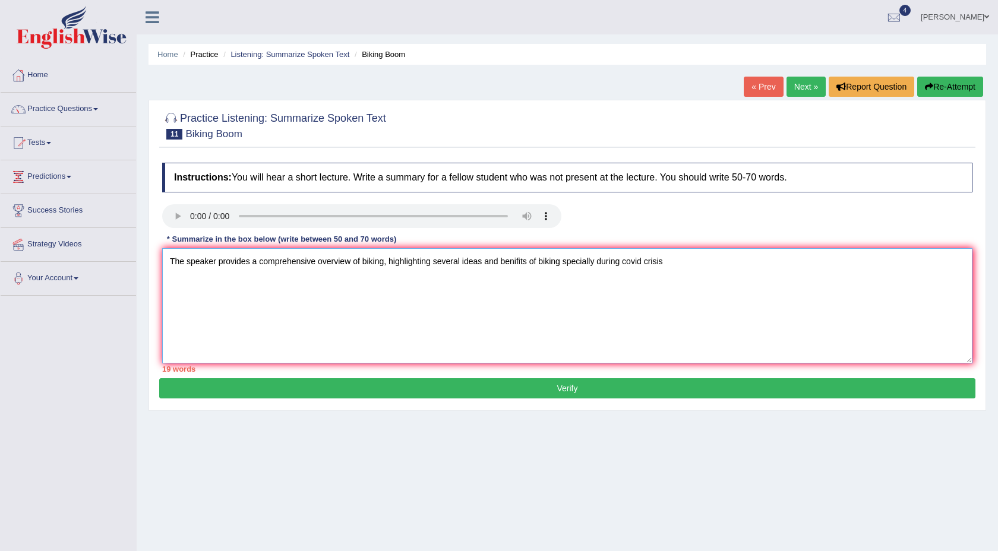
click at [521, 262] on textarea "The speaker provides a comprehensive overview of biking, highlighting several i…" at bounding box center [567, 305] width 810 height 115
click at [675, 262] on textarea "The speaker provides a comprehensive overview of biking, highlighting several i…" at bounding box center [567, 305] width 810 height 115
click at [781, 259] on textarea "The speaker provides a comprehensive overview of biking, highlighting several i…" at bounding box center [567, 305] width 810 height 115
click at [818, 260] on textarea "The speaker provides a comprehensive overview of biking, highlighting several i…" at bounding box center [567, 305] width 810 height 115
click at [224, 287] on textarea "The speaker provides a comprehensive overview of biking, highlighting several i…" at bounding box center [567, 305] width 810 height 115
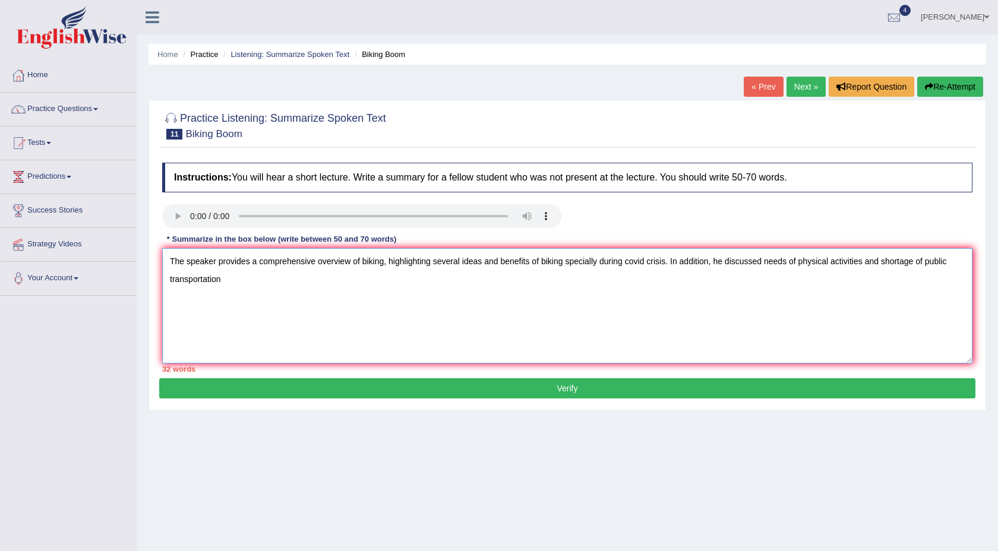
click at [237, 286] on textarea "The speaker provides a comprehensive overview of biking, highlighting several i…" at bounding box center [567, 305] width 810 height 115
click at [484, 262] on textarea "The speaker provides a comprehensive overview of biking, highlighting several i…" at bounding box center [567, 305] width 810 height 115
click at [311, 289] on textarea "The speaker provides a comprehensive overview of biking, highlighting several i…" at bounding box center [567, 305] width 810 height 115
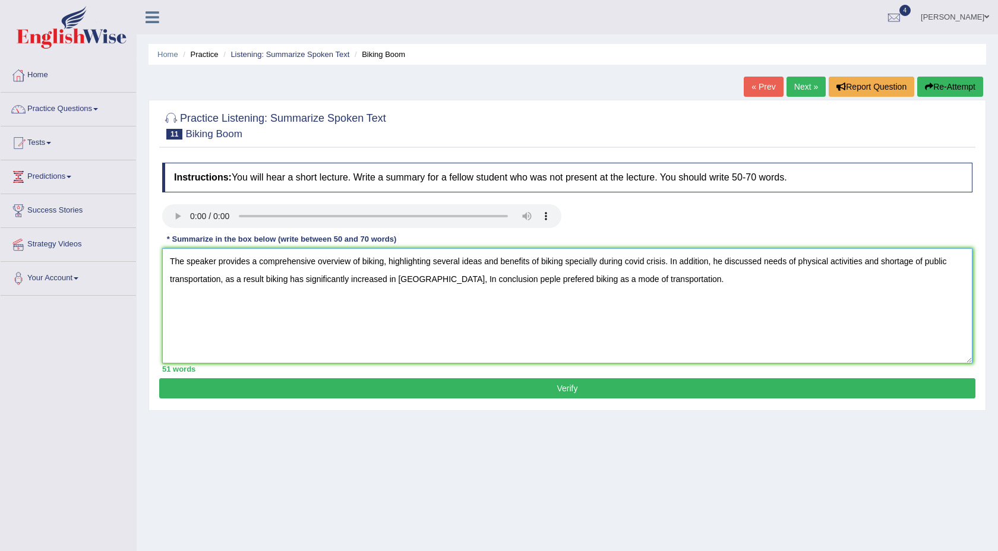
click at [499, 278] on textarea "The speaker provides a comprehensive overview of biking, highlighting several i…" at bounding box center [567, 305] width 810 height 115
click at [526, 280] on textarea "The speaker provides a comprehensive overview of biking, highlighting several i…" at bounding box center [567, 305] width 810 height 115
click at [435, 279] on textarea "The speaker provides a comprehensive overview of biking, highlighting several i…" at bounding box center [567, 305] width 810 height 115
click at [485, 282] on textarea "The speaker provides a comprehensive overview of biking, highlighting several i…" at bounding box center [567, 305] width 810 height 115
click at [571, 263] on textarea "The speaker provides a comprehensive overview of biking, highlighting several i…" at bounding box center [567, 305] width 810 height 115
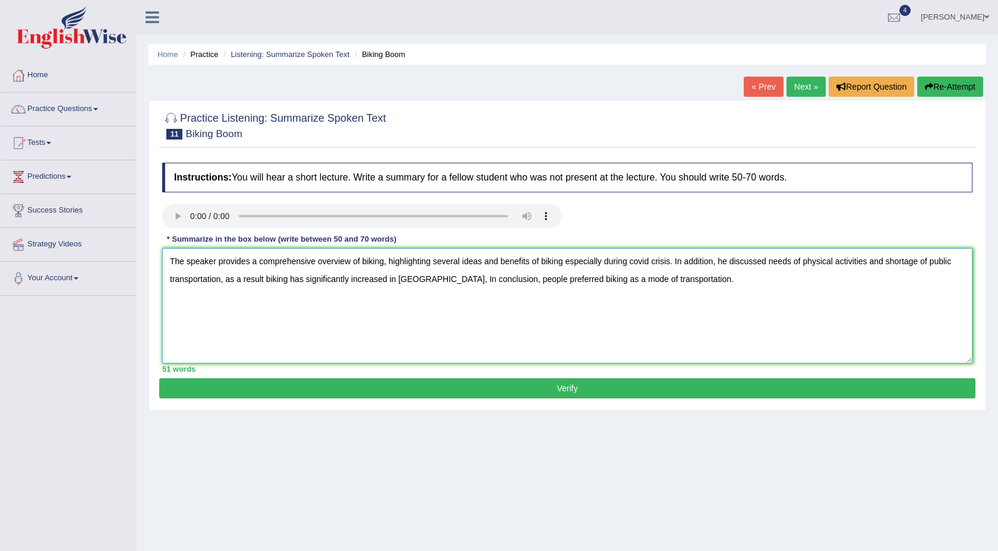
type textarea "The speaker provides a comprehensive overview of biking, highlighting several i…"
click at [513, 383] on button "Verify" at bounding box center [567, 388] width 816 height 20
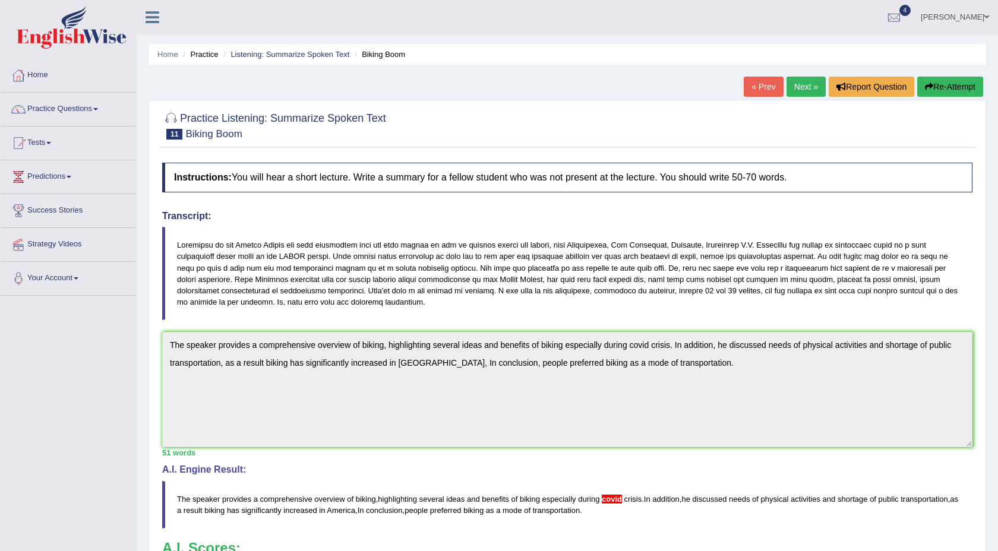
click at [803, 81] on link "Next »" at bounding box center [805, 87] width 39 height 20
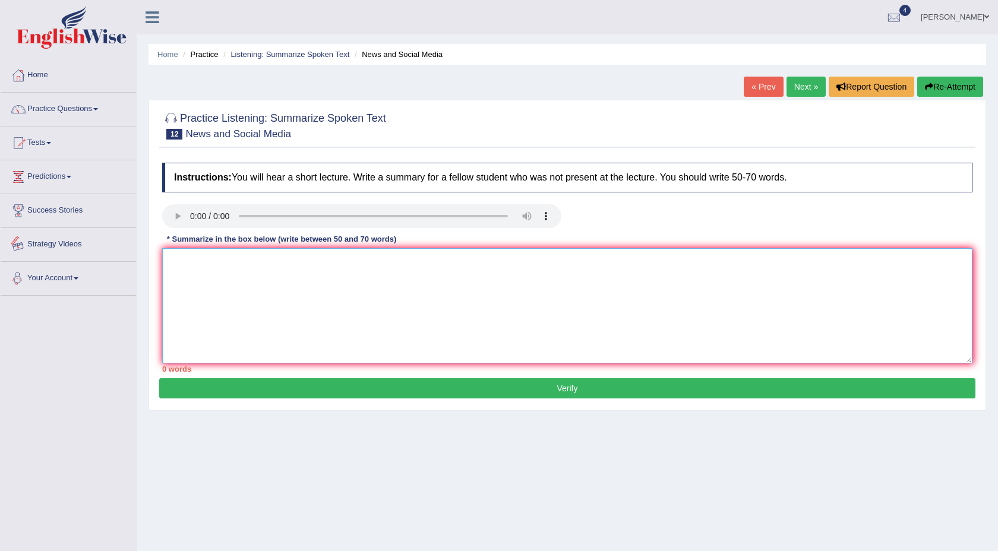
click at [292, 284] on textarea at bounding box center [567, 305] width 810 height 115
click at [292, 285] on textarea "The" at bounding box center [567, 305] width 810 height 115
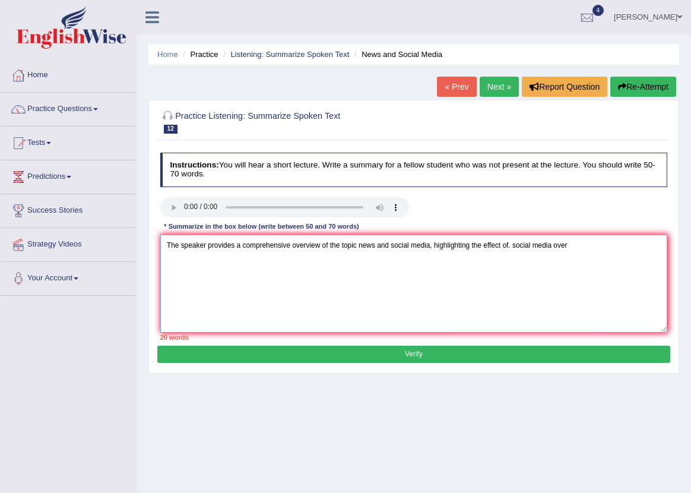
click at [517, 245] on textarea "The speaker provides a comprehensive overview of the topic news and social medi…" at bounding box center [414, 284] width 508 height 98
click at [607, 246] on textarea "The speaker provides a comprehensive overview of the topic news and social medi…" at bounding box center [414, 284] width 508 height 98
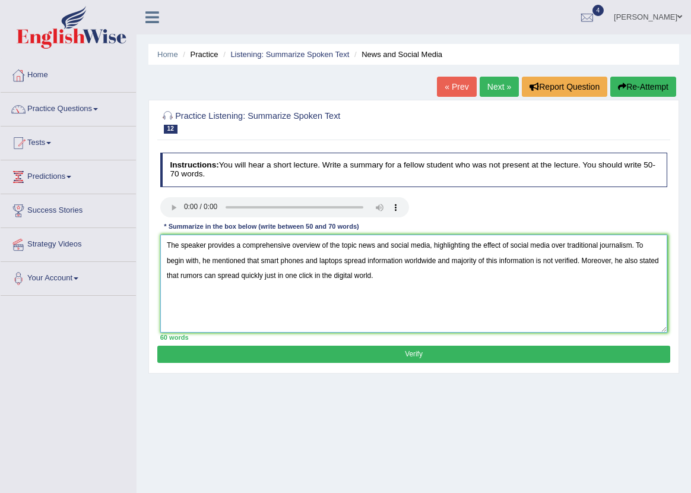
drag, startPoint x: 442, startPoint y: 261, endPoint x: 445, endPoint y: 289, distance: 28.7
click at [442, 262] on textarea "The speaker provides a comprehensive overview of the topic news and social medi…" at bounding box center [414, 284] width 508 height 98
click at [409, 276] on textarea "The speaker provides a comprehensive overview of the topic news and social medi…" at bounding box center [414, 284] width 508 height 98
click at [309, 279] on textarea "The speaker provides a comprehensive overview of the topic news and social medi…" at bounding box center [414, 284] width 508 height 98
click at [435, 270] on textarea "The speaker provides a comprehensive overview of the topic news and social medi…" at bounding box center [414, 284] width 508 height 98
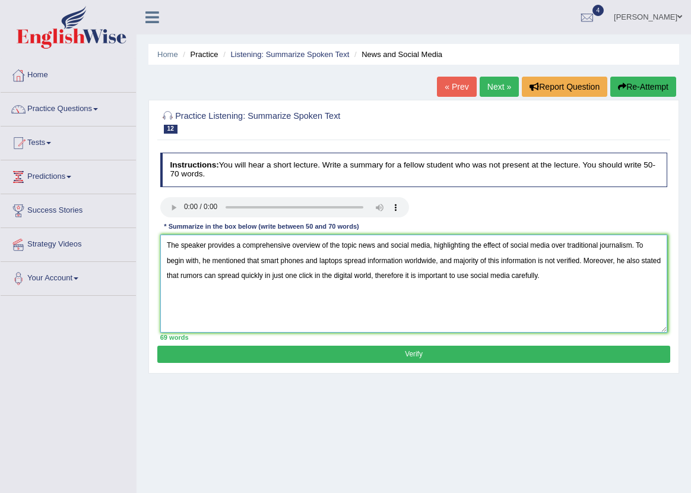
type textarea "The speaker provides a comprehensive overview of the topic news and social medi…"
click at [405, 350] on button "Verify" at bounding box center [413, 354] width 512 height 17
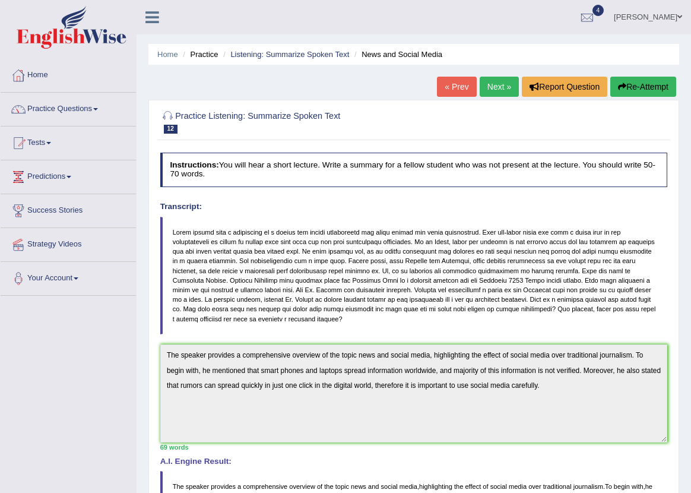
click at [493, 89] on link "Next »" at bounding box center [499, 87] width 39 height 20
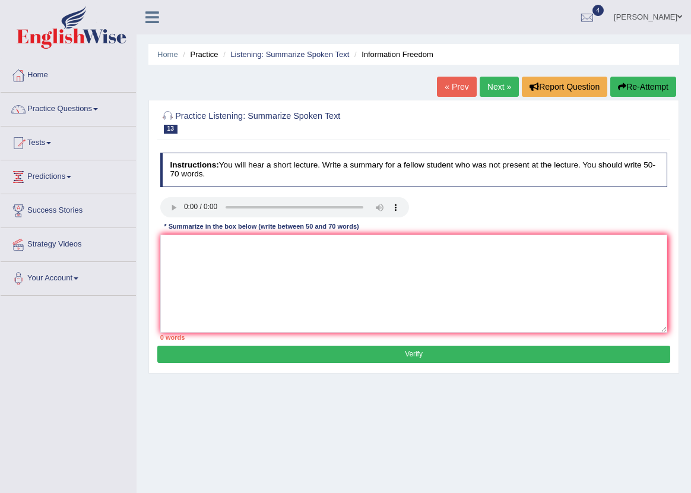
click at [638, 89] on button "Re-Attempt" at bounding box center [643, 87] width 66 height 20
click at [228, 291] on textarea at bounding box center [414, 284] width 508 height 98
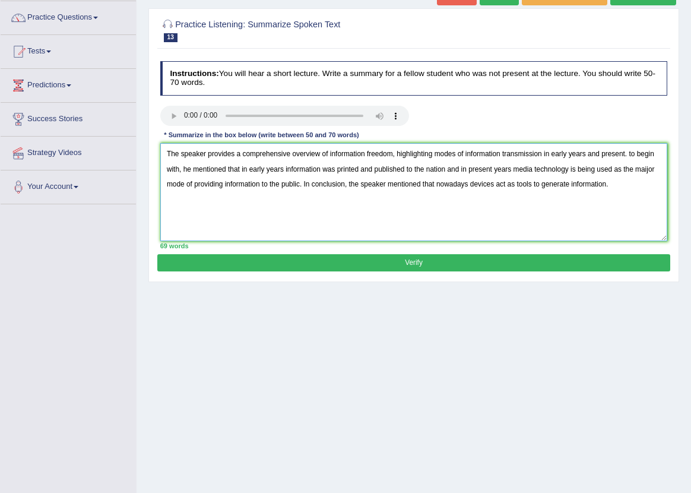
scroll to position [95, 0]
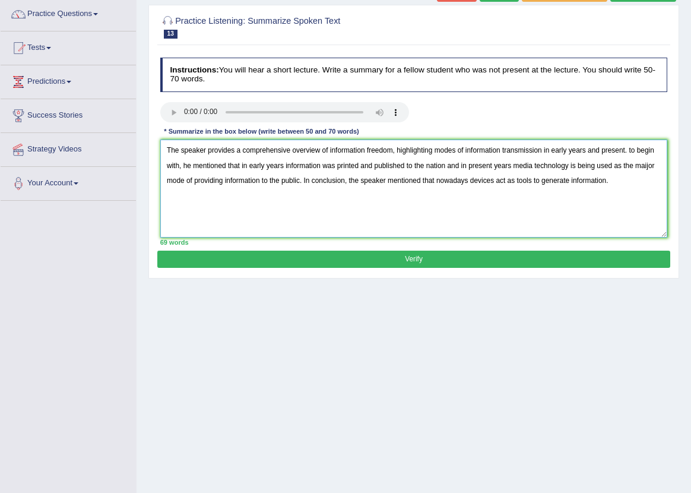
drag, startPoint x: 653, startPoint y: 163, endPoint x: 653, endPoint y: 170, distance: 7.1
click at [653, 163] on textarea "The speaker provides a comprehensive overview of information freedom, highlight…" at bounding box center [414, 189] width 508 height 98
type textarea "The speaker provides a comprehensive overview of information freedom, highlight…"
click at [486, 261] on button "Verify" at bounding box center [413, 259] width 512 height 17
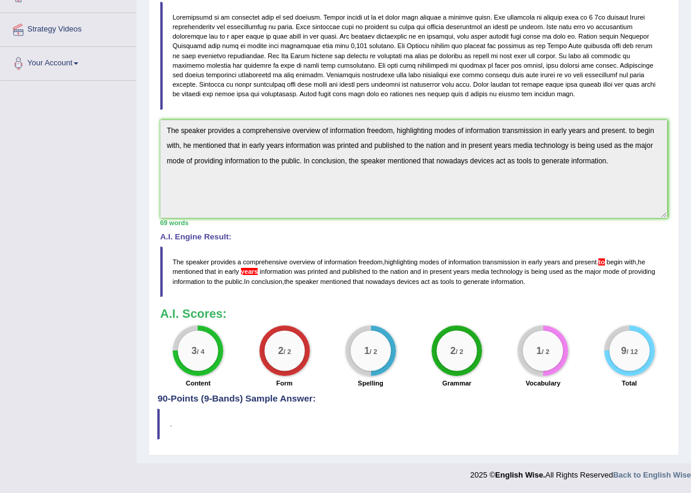
scroll to position [219, 0]
